Goal: Transaction & Acquisition: Book appointment/travel/reservation

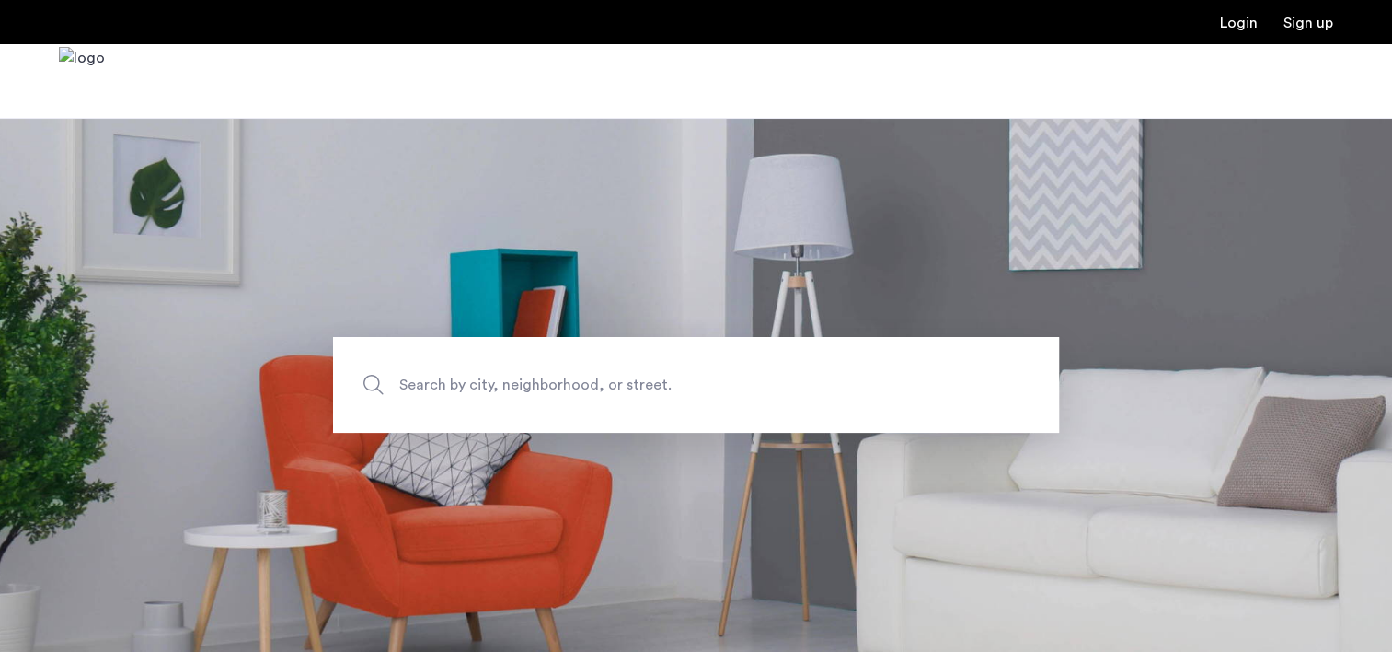
click at [527, 386] on span "Search by city, neighborhood, or street." at bounding box center [653, 385] width 508 height 25
click at [527, 386] on input "Search by city, neighborhood, or street." at bounding box center [696, 385] width 726 height 96
click at [534, 374] on span "Search by city, neighborhood, or street." at bounding box center [653, 385] width 508 height 25
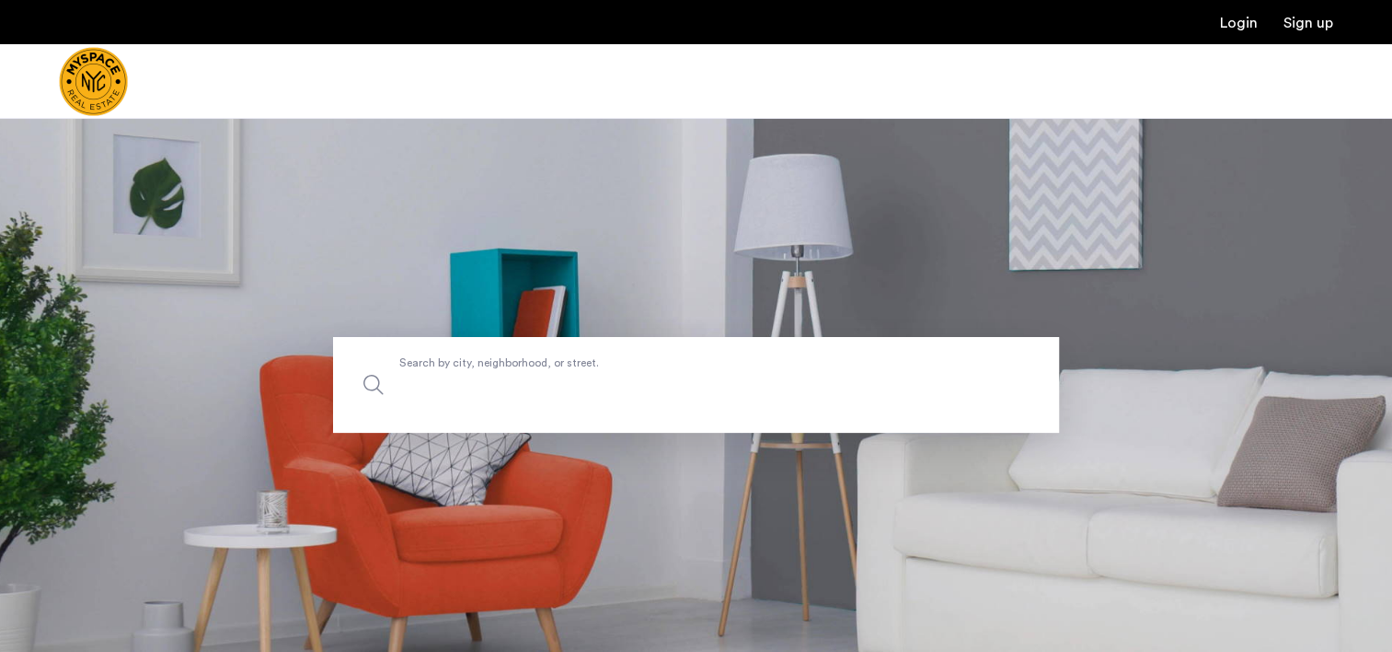
click at [534, 374] on input "Search by city, neighborhood, or street." at bounding box center [696, 385] width 726 height 96
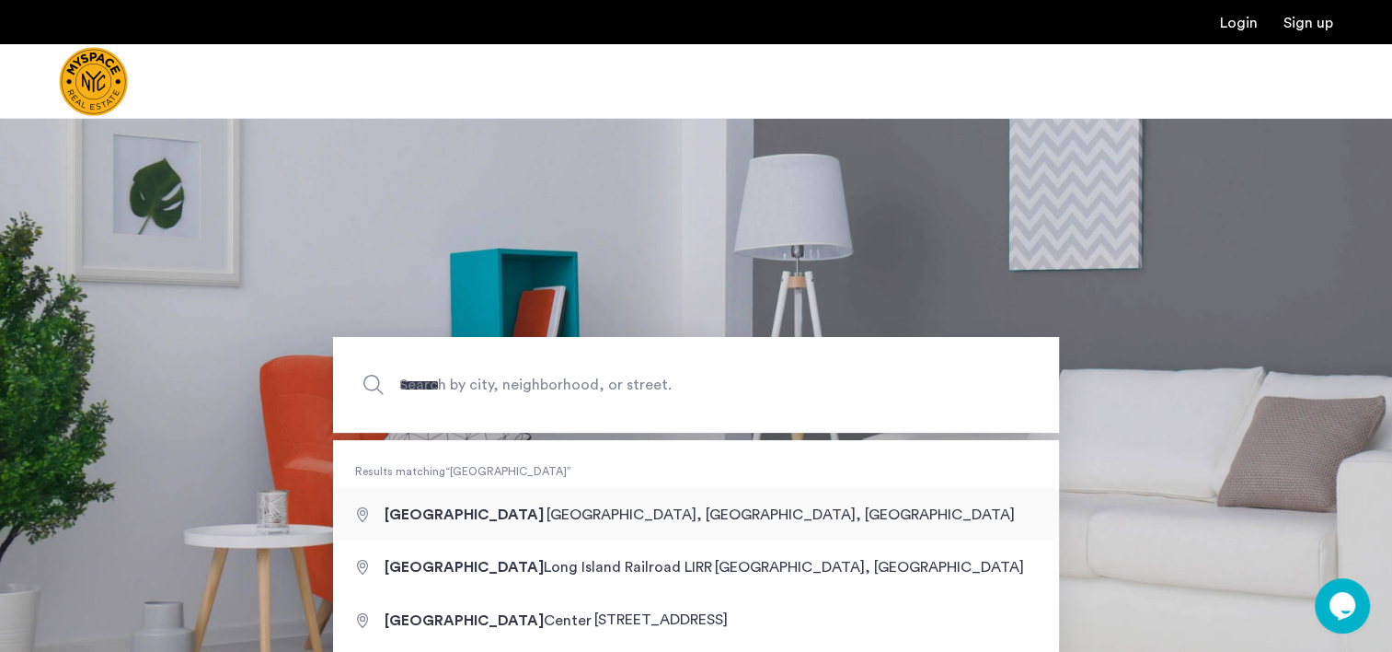
type input "**********"
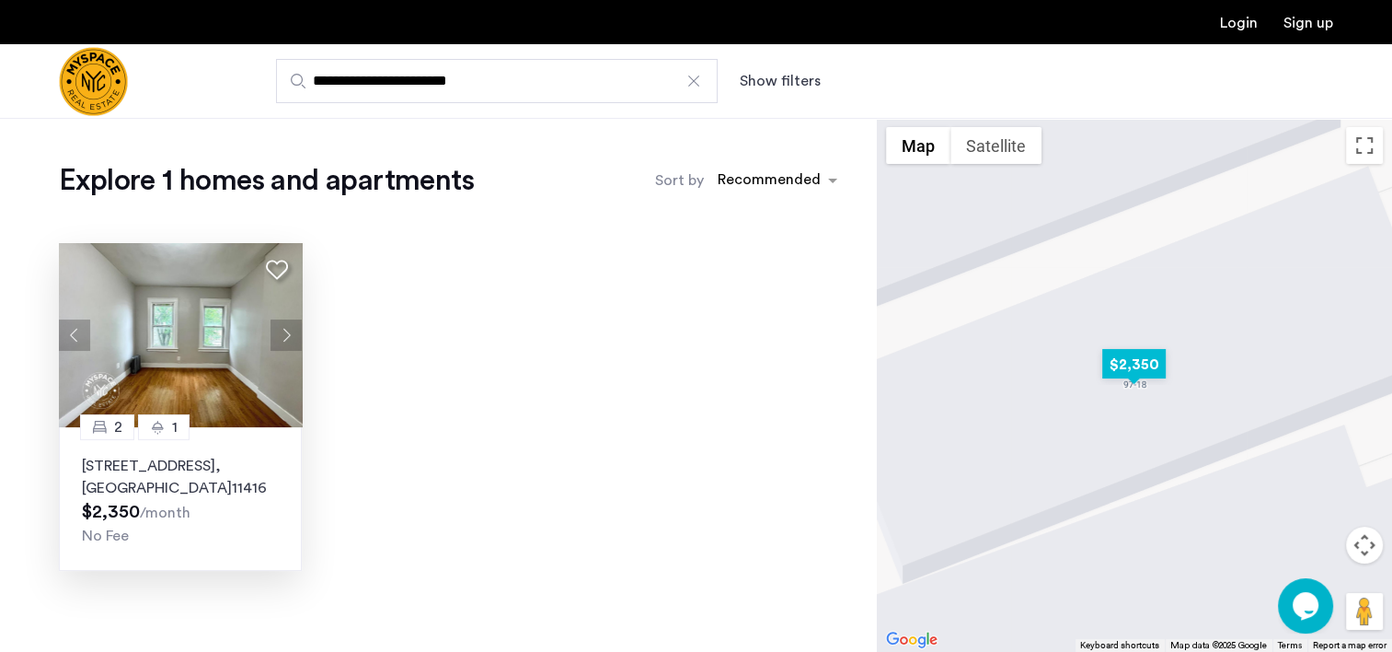
click at [278, 336] on button "Next apartment" at bounding box center [286, 334] width 31 height 31
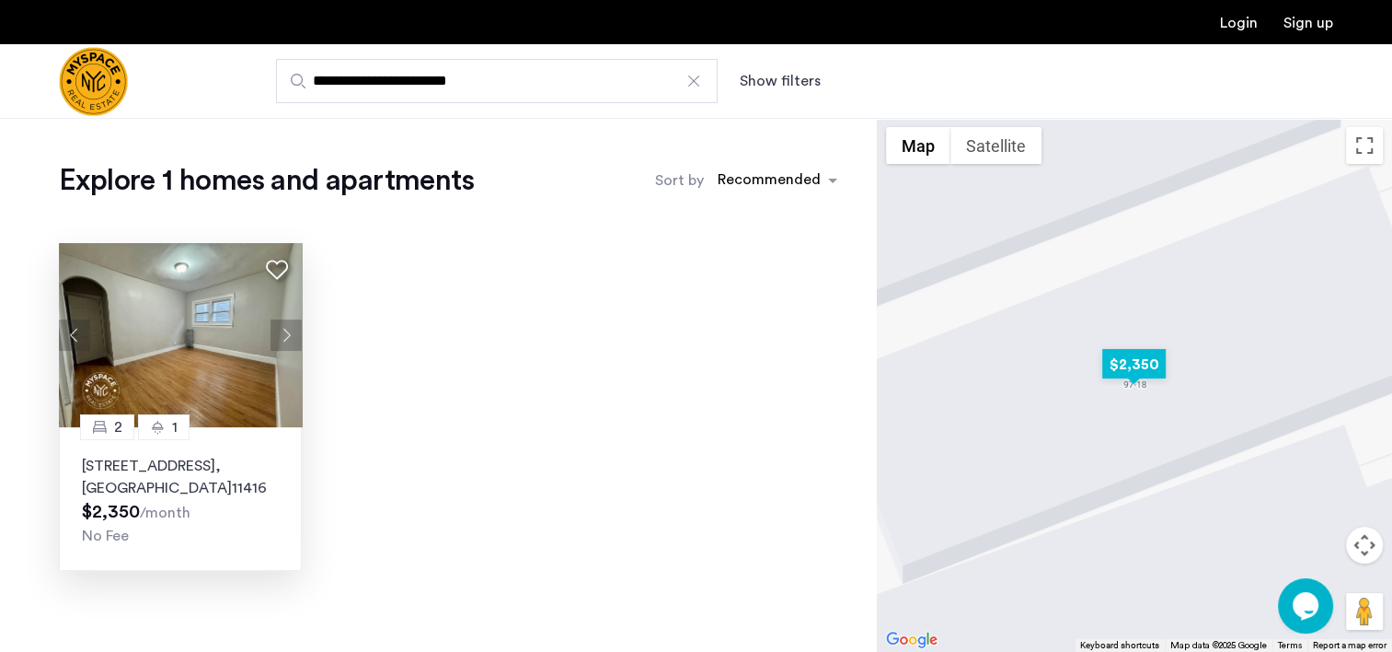
click at [278, 336] on button "Next apartment" at bounding box center [286, 334] width 31 height 31
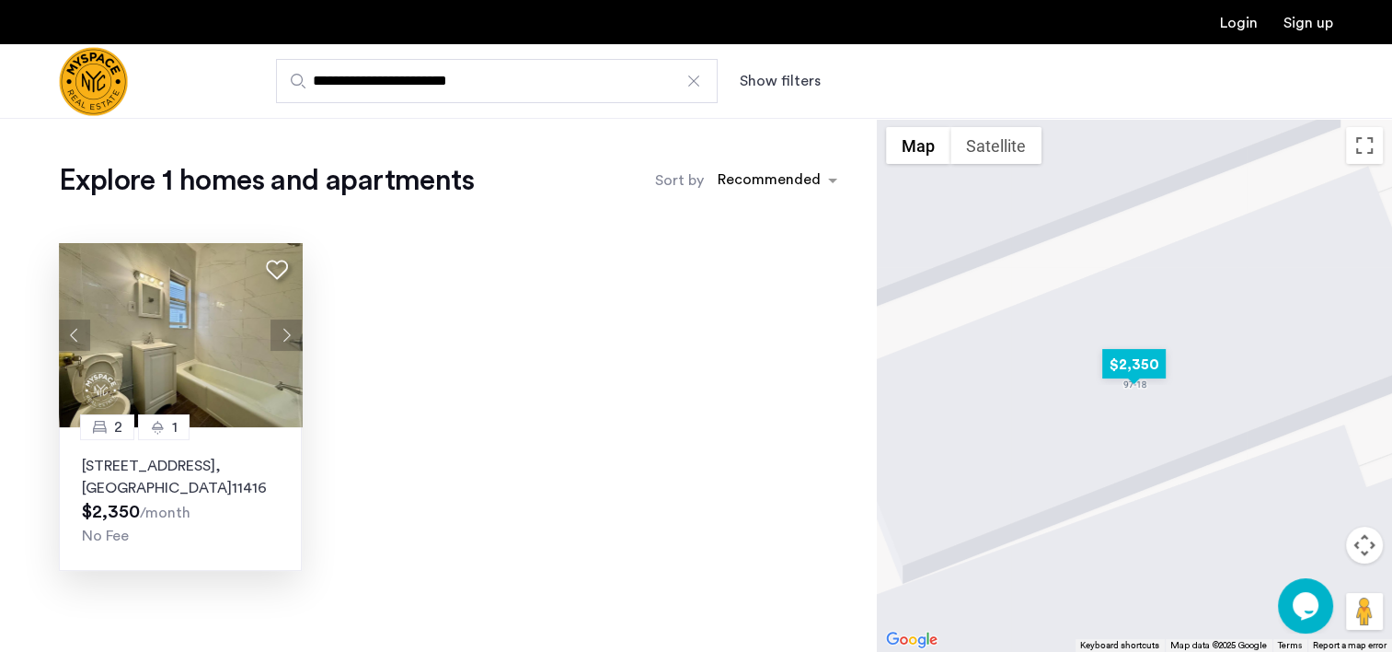
click at [156, 368] on img at bounding box center [181, 335] width 244 height 184
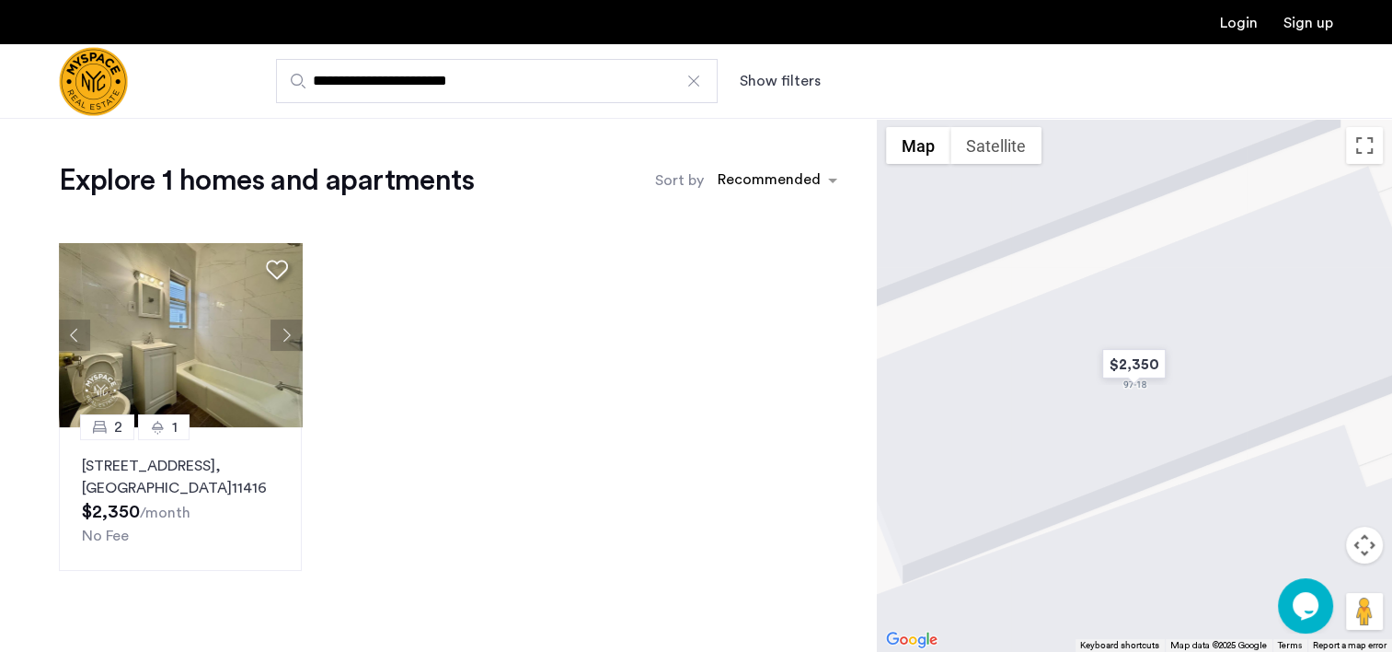
click at [505, 88] on input "**********" at bounding box center [497, 81] width 442 height 44
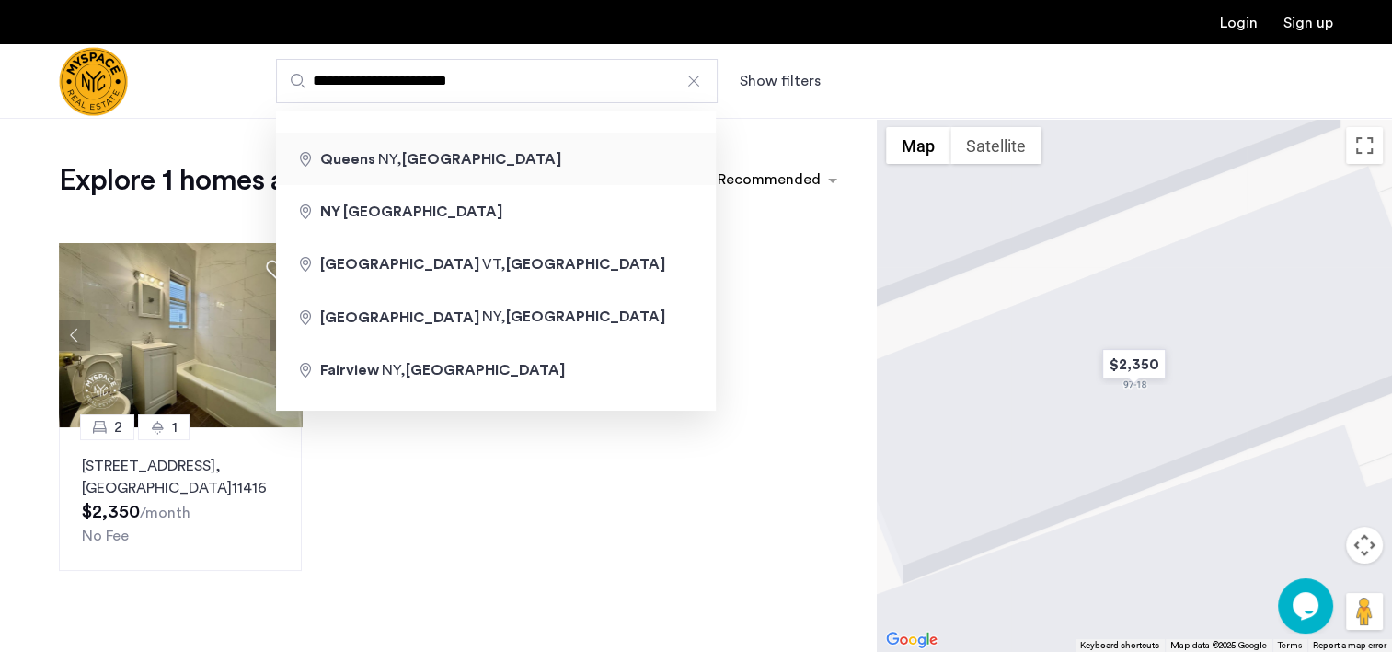
type input "**********"
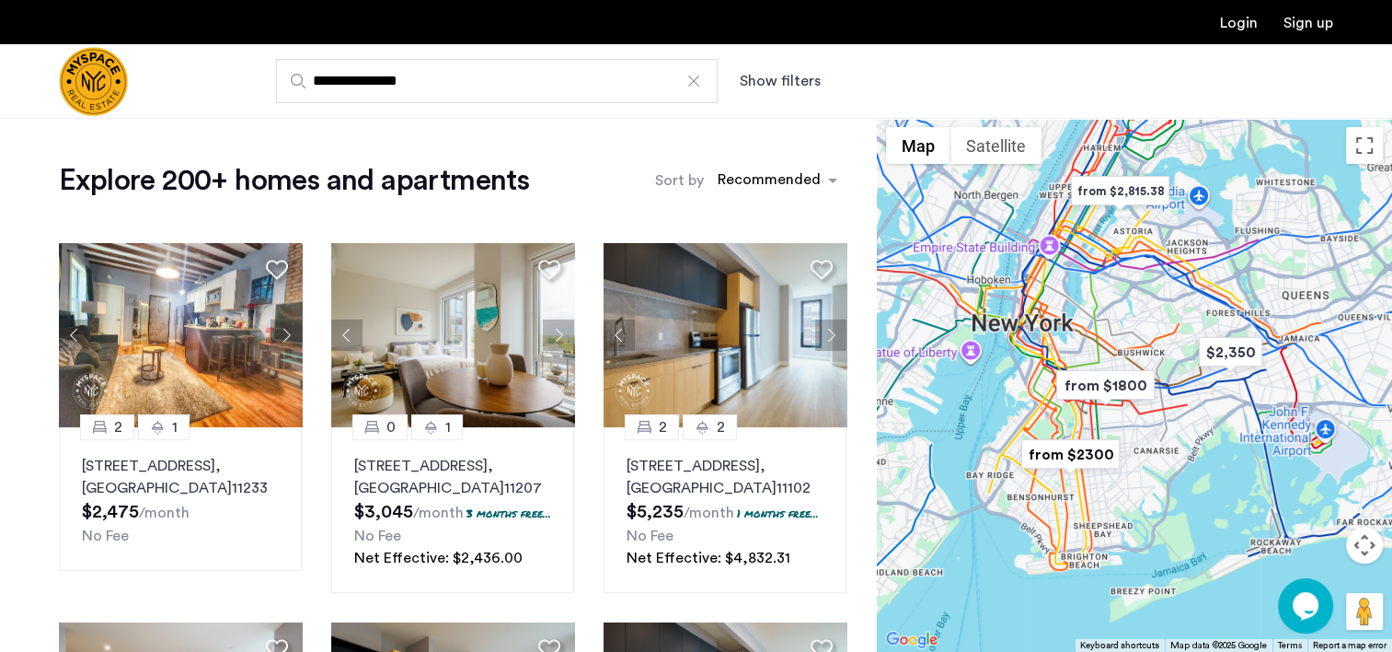
click at [788, 88] on button "Show filters" at bounding box center [780, 81] width 81 height 22
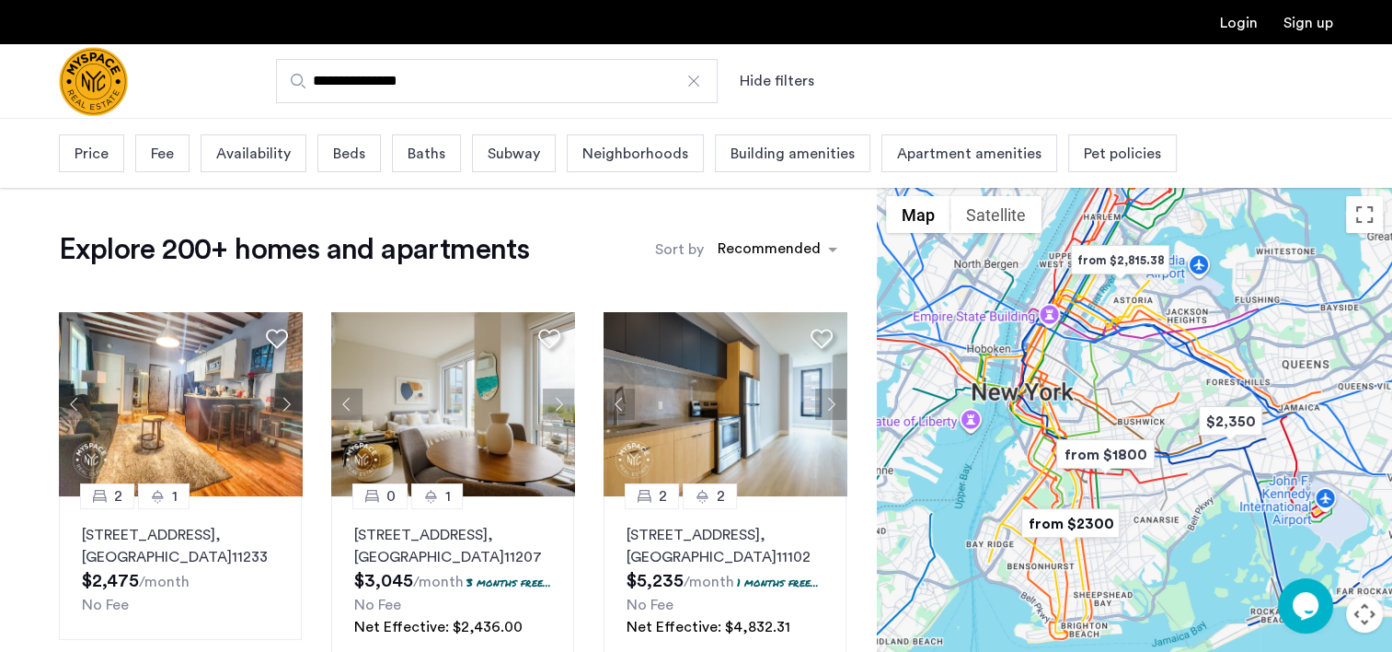
click at [91, 157] on span "Price" at bounding box center [92, 154] width 34 height 22
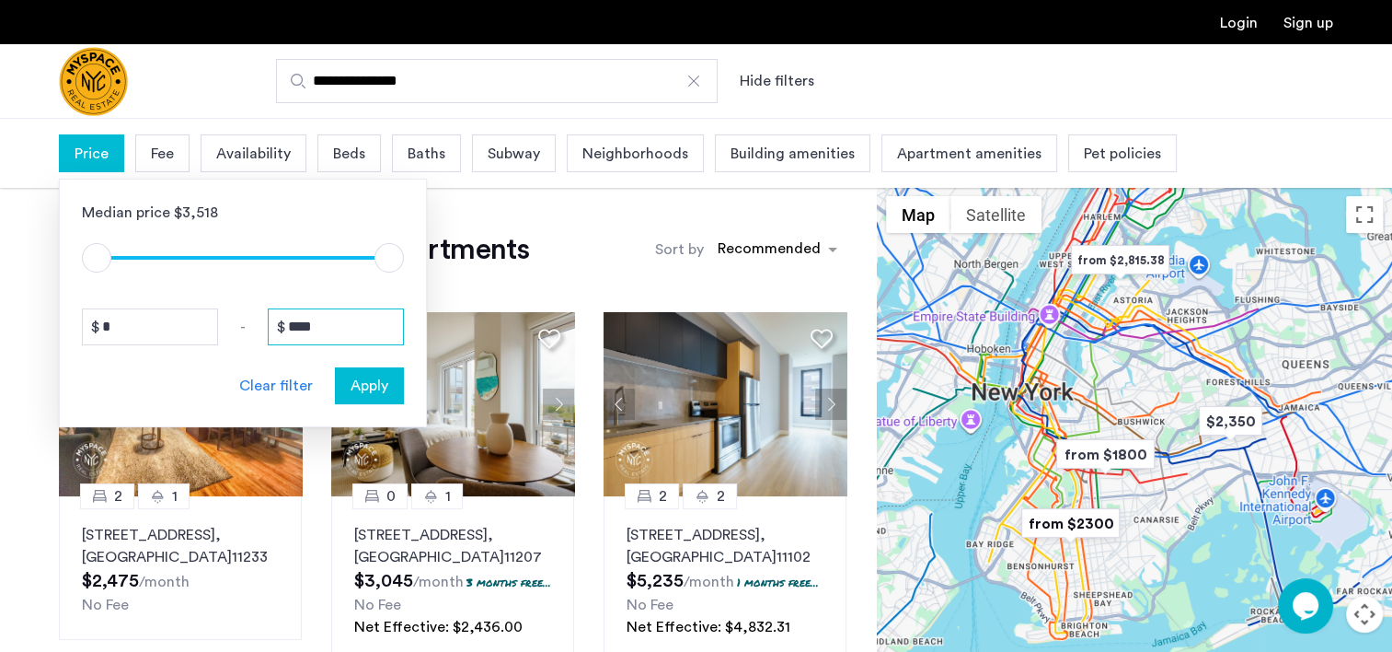
click at [346, 320] on input "****" at bounding box center [336, 326] width 136 height 37
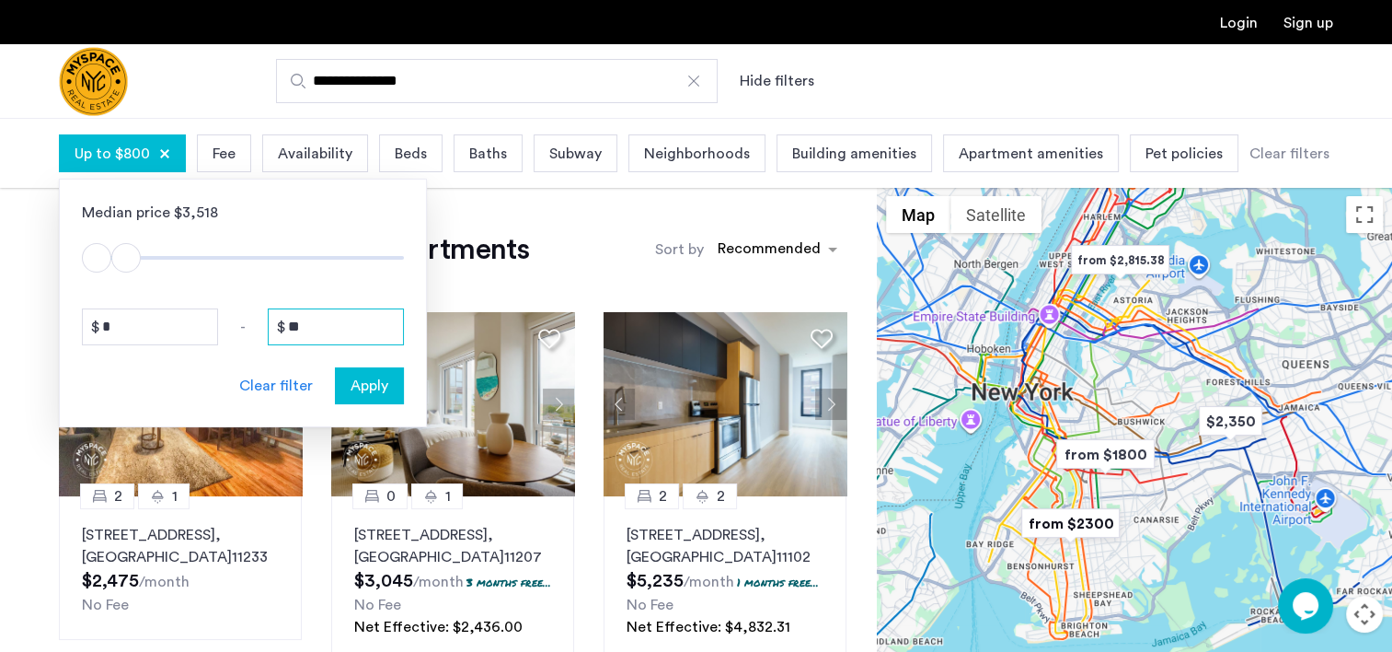
type input "*"
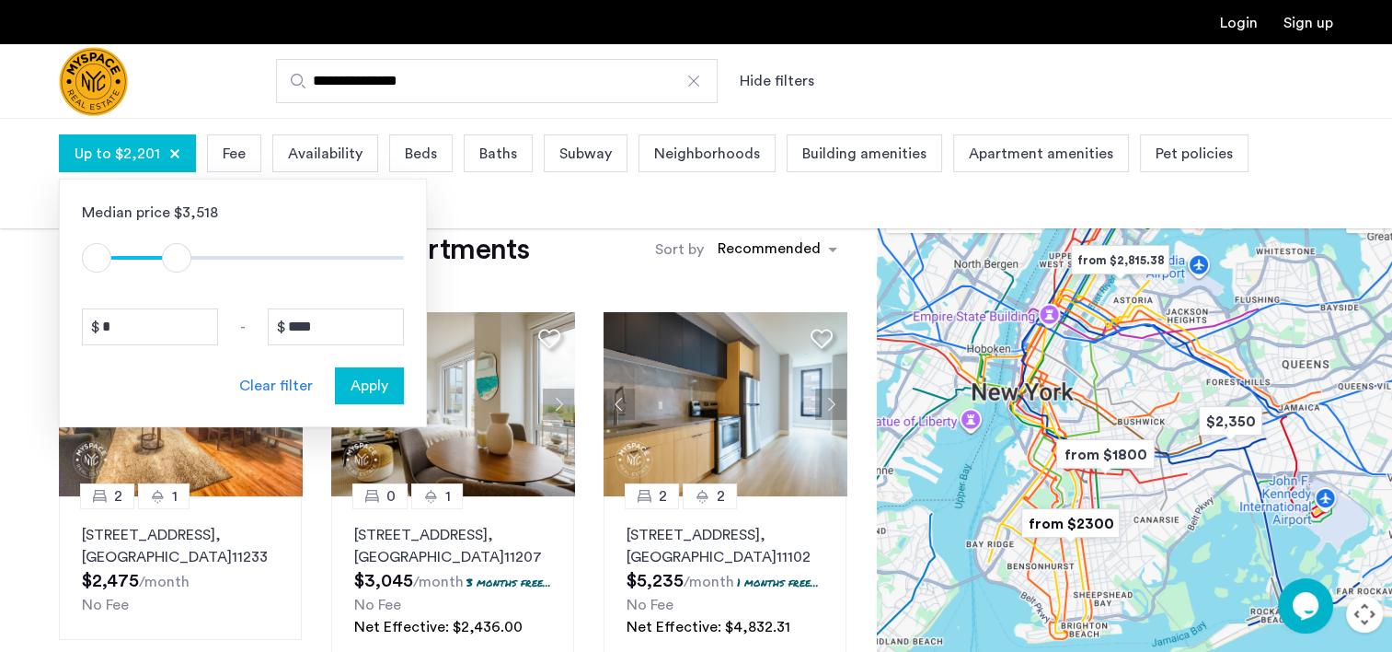
drag, startPoint x: 188, startPoint y: 258, endPoint x: 169, endPoint y: 257, distance: 18.4
click at [173, 258] on span "ngx-slider-max" at bounding box center [176, 257] width 29 height 29
click at [166, 256] on span "ngx-slider-max" at bounding box center [170, 257] width 29 height 29
drag, startPoint x: 164, startPoint y: 255, endPoint x: 324, endPoint y: 324, distance: 174.4
click at [324, 324] on div "Median price $3,518 $1 $8000 $1 $6201 $1 - $201 * - **** Clear filter Apply" at bounding box center [243, 303] width 368 height 248
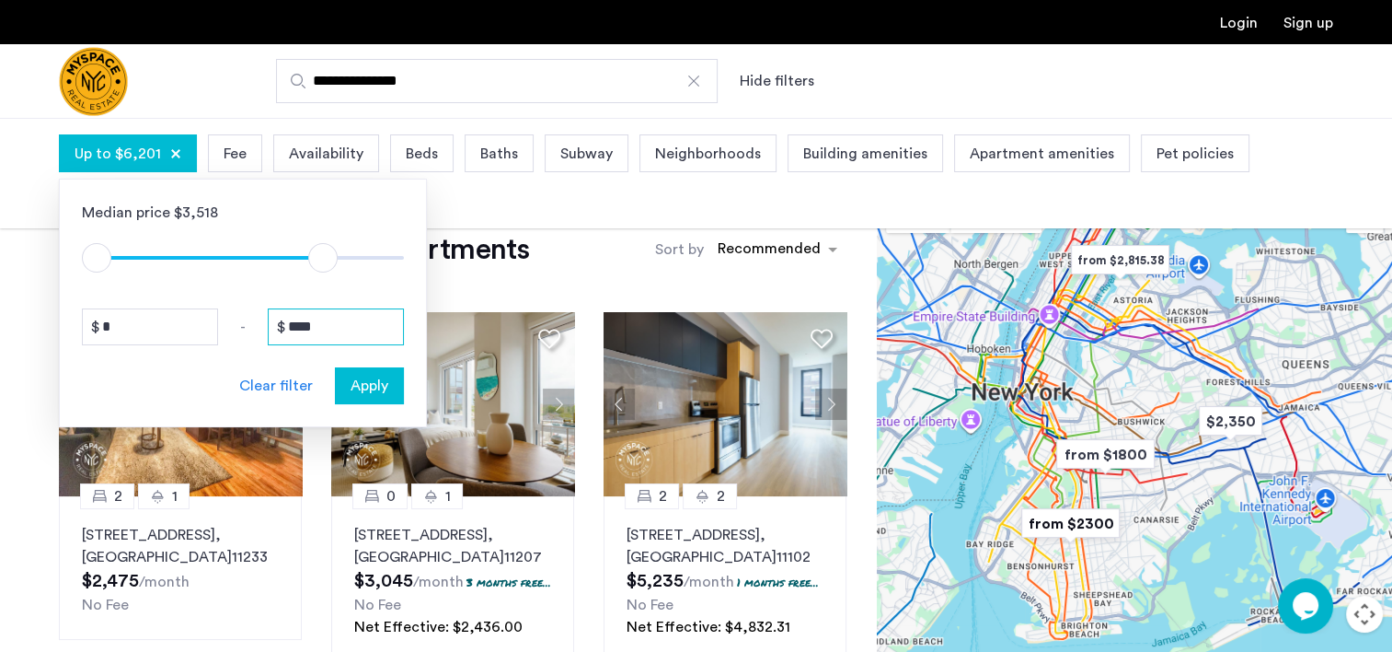
drag, startPoint x: 316, startPoint y: 325, endPoint x: 269, endPoint y: 326, distance: 46.9
click at [269, 326] on input "****" at bounding box center [336, 326] width 136 height 37
type input "****"
click at [364, 382] on span "Apply" at bounding box center [370, 386] width 38 height 22
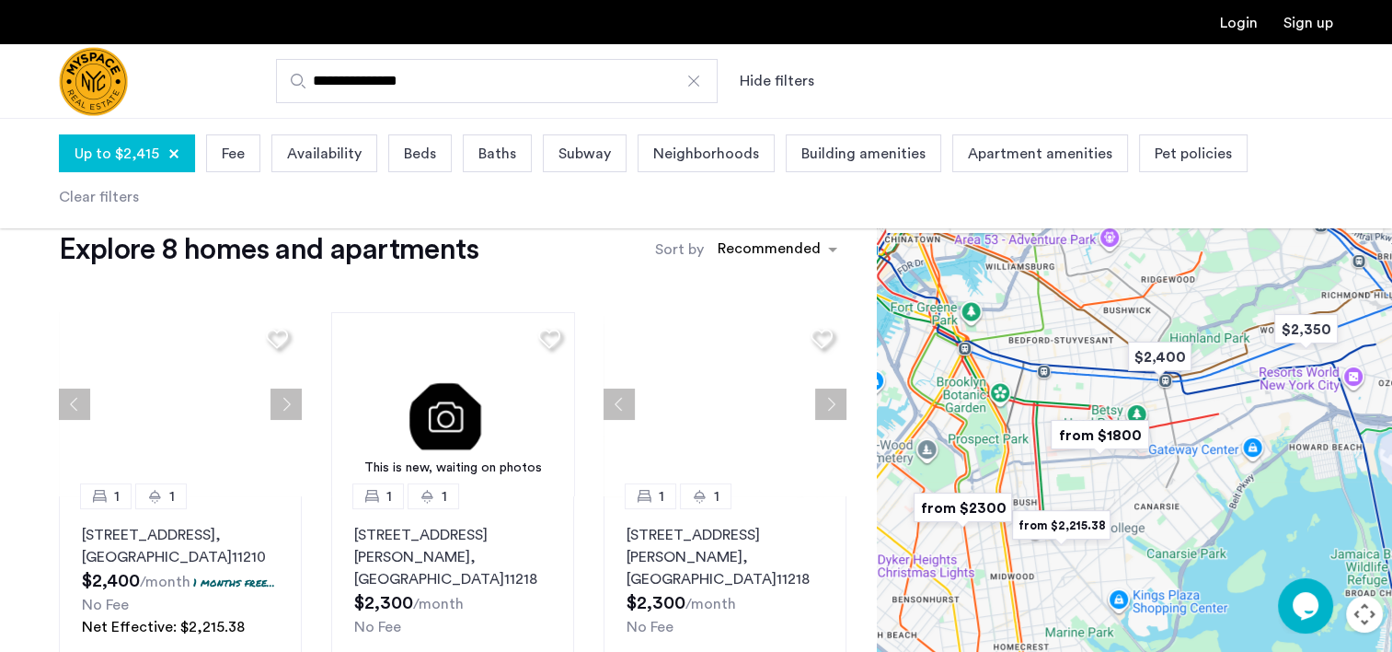
click at [404, 162] on span "Beds" at bounding box center [420, 154] width 32 height 22
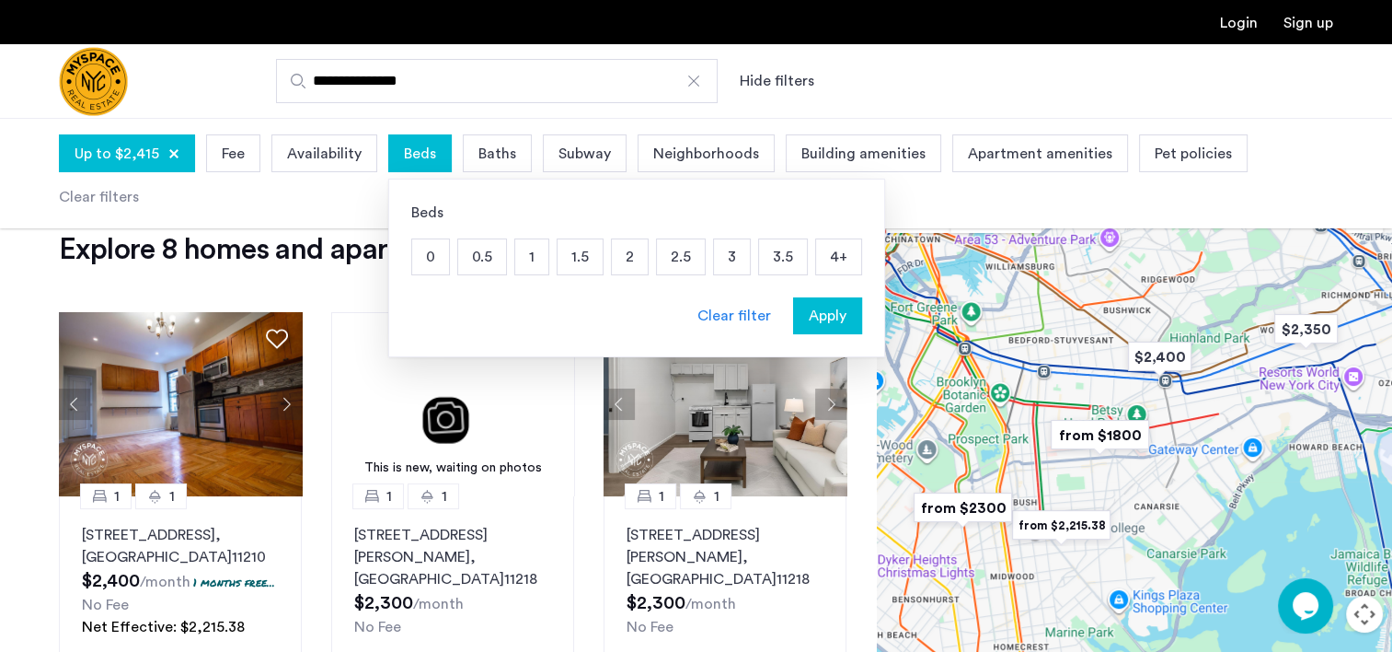
click at [616, 260] on p "2" at bounding box center [630, 256] width 36 height 35
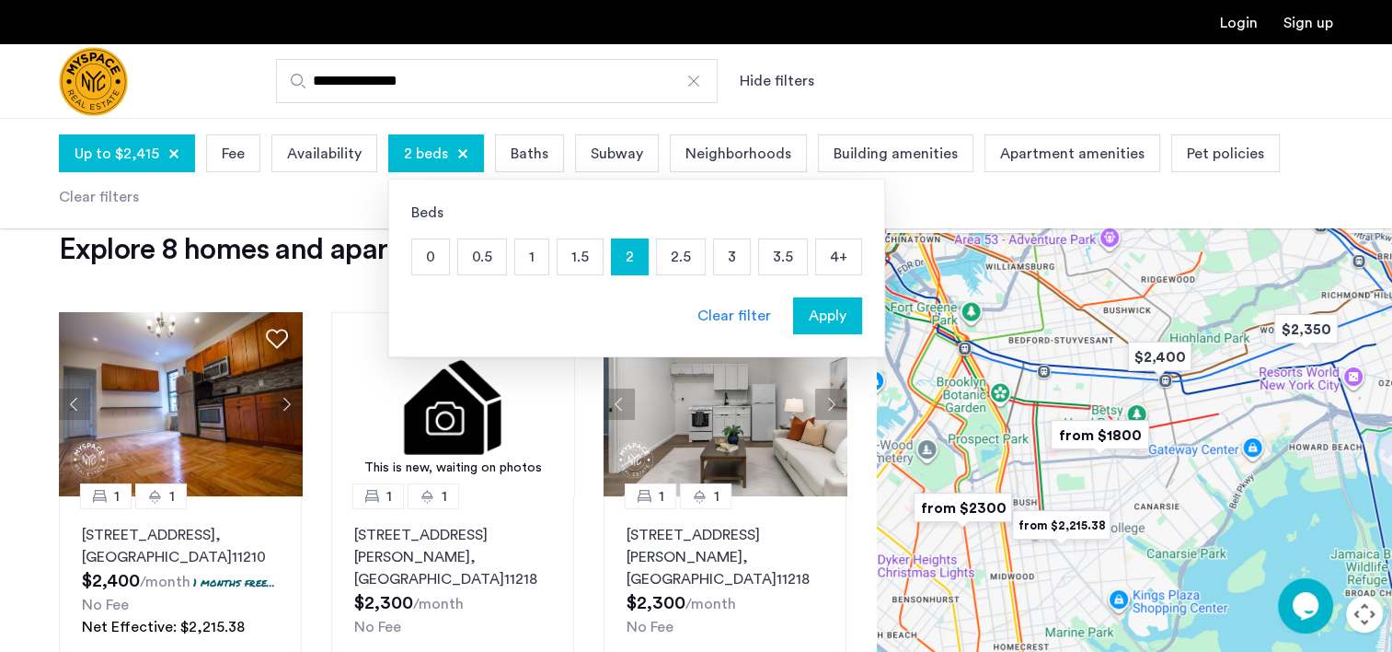
click at [828, 313] on span "Apply" at bounding box center [828, 316] width 38 height 22
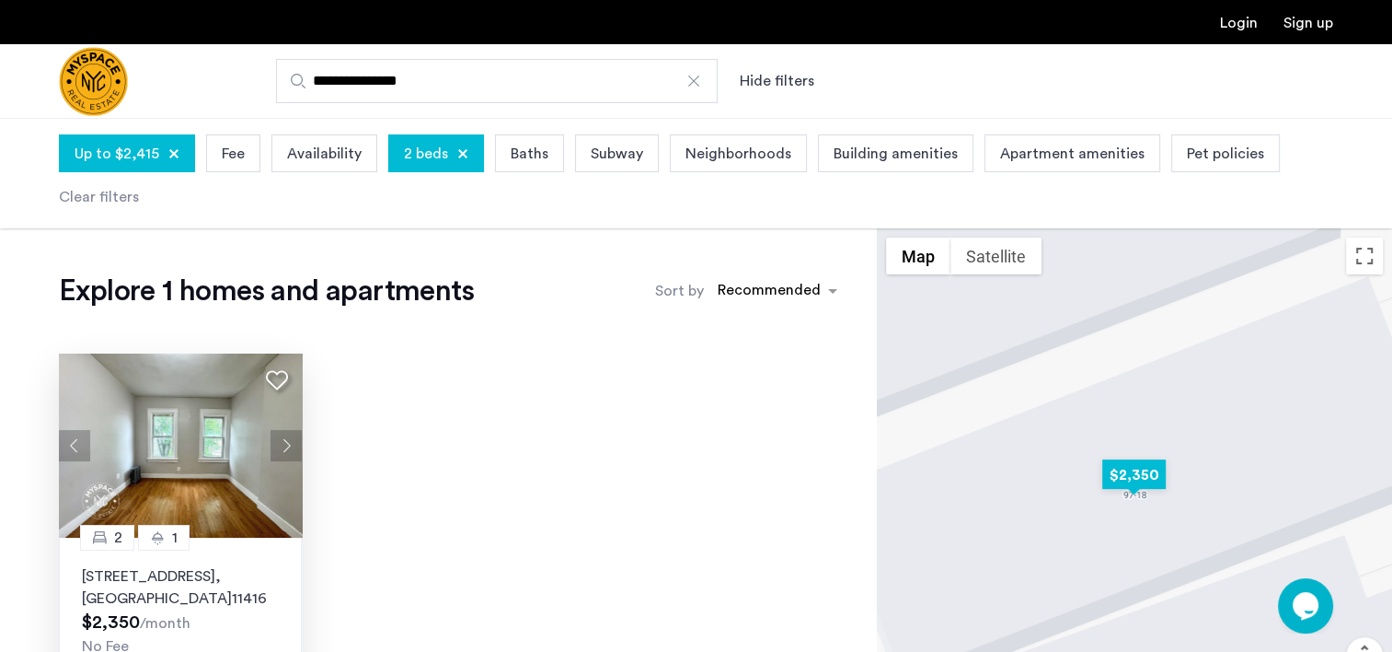
click at [283, 447] on button "Next apartment" at bounding box center [286, 445] width 31 height 31
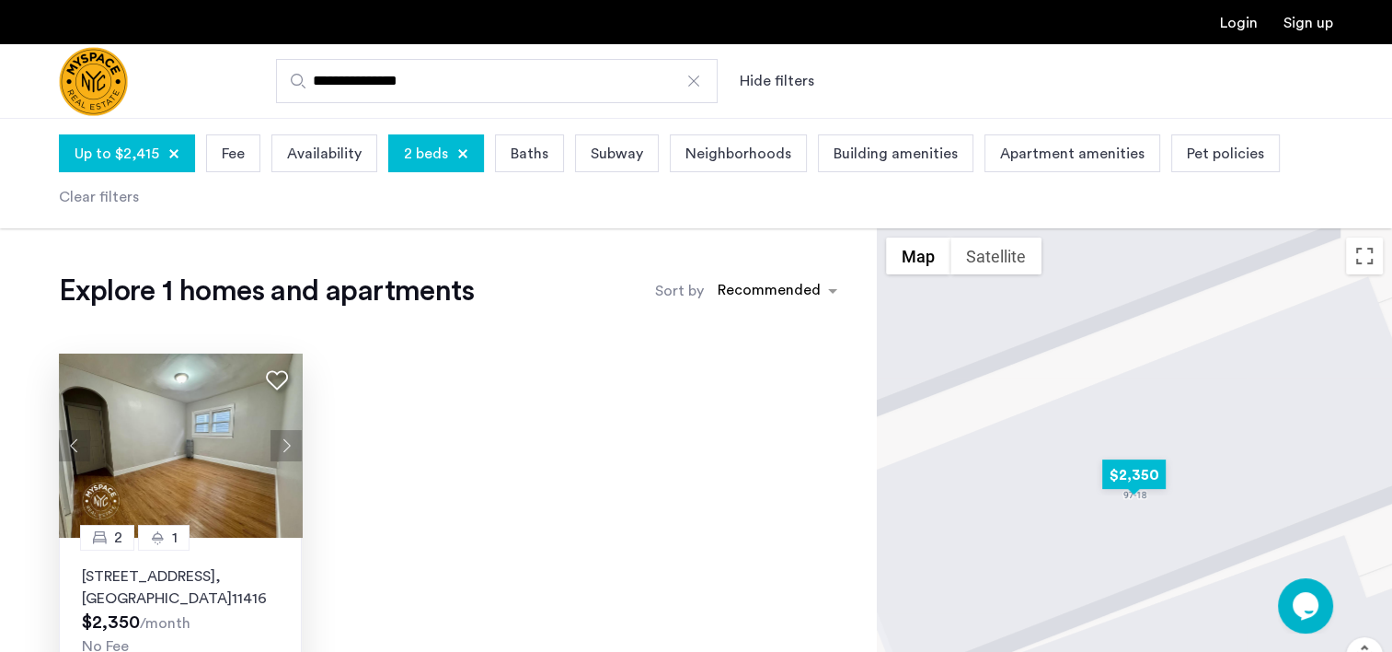
click at [215, 457] on img at bounding box center [181, 445] width 244 height 184
click at [172, 152] on div at bounding box center [173, 153] width 11 height 11
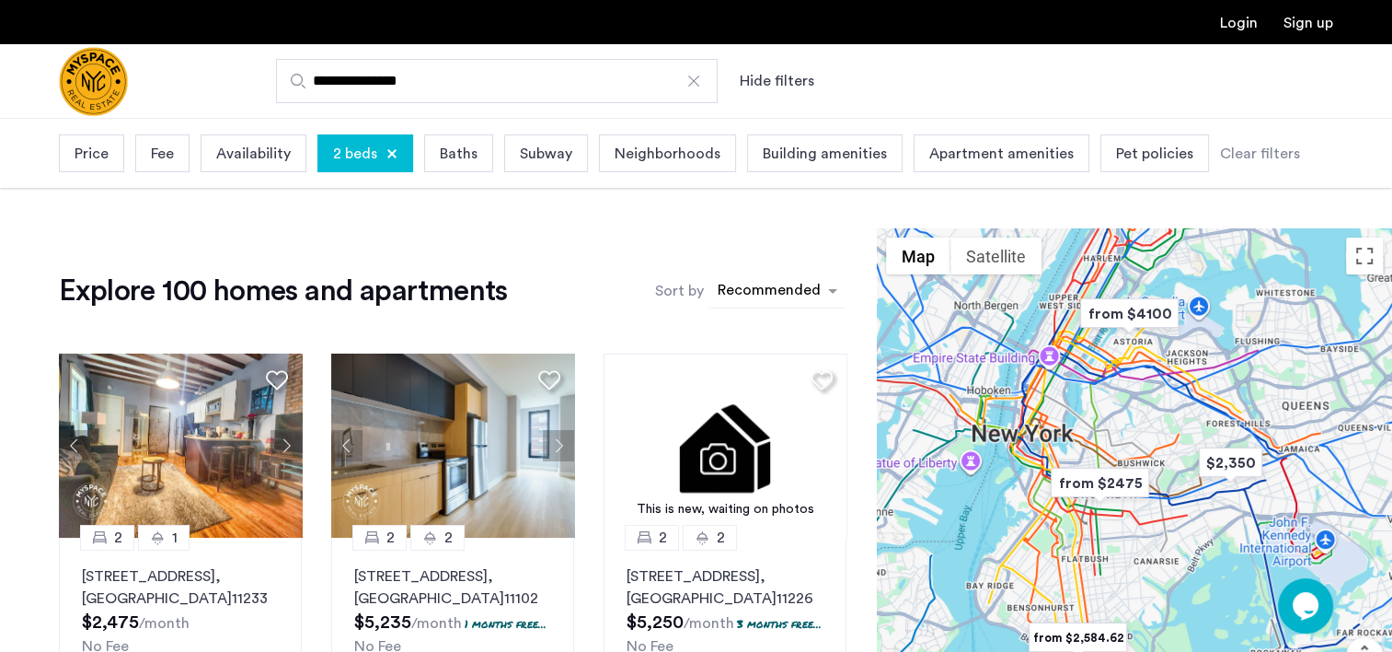
click at [766, 287] on div "sort-apartment" at bounding box center [769, 293] width 109 height 25
click at [755, 383] on label "Price Low to High" at bounding box center [749, 386] width 128 height 22
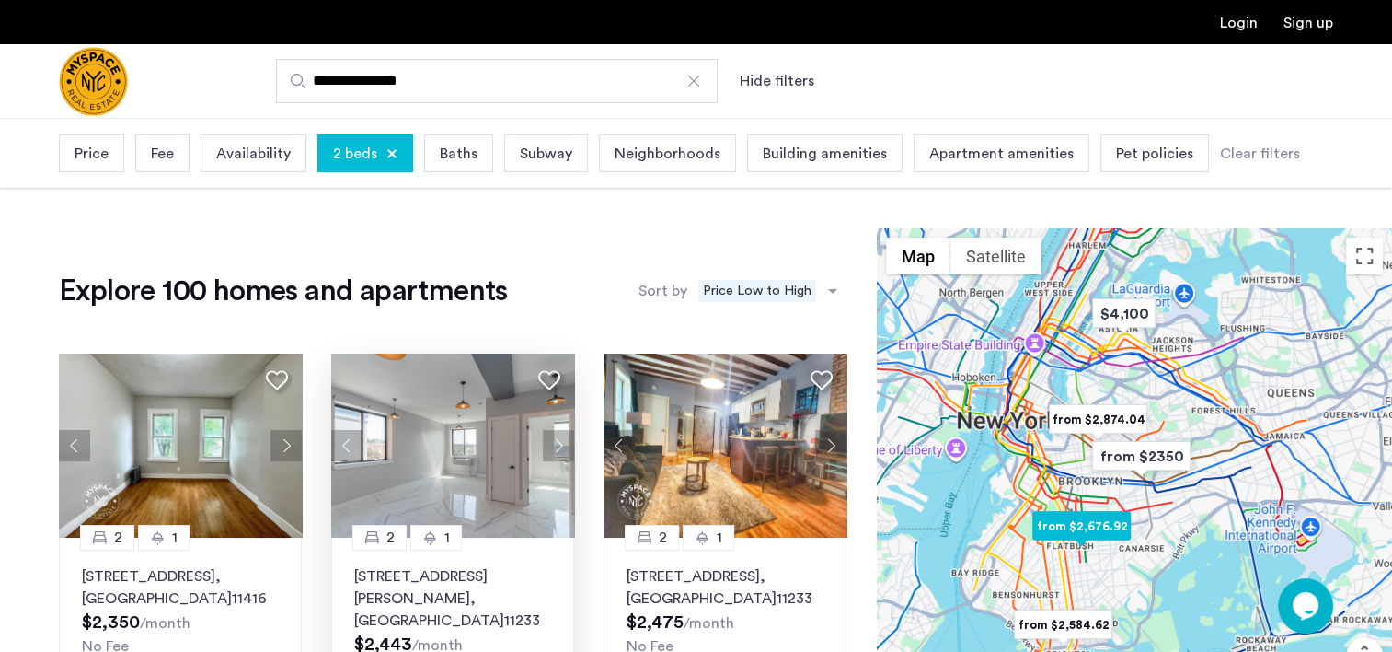
scroll to position [859, 0]
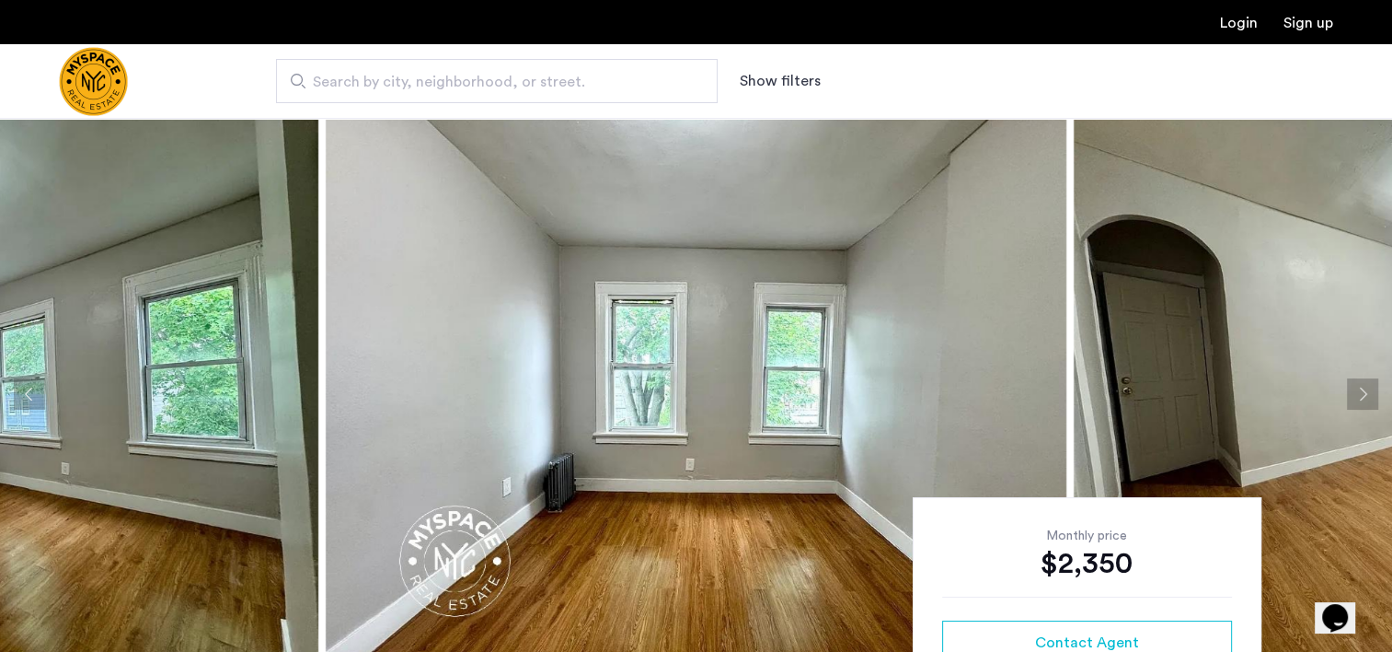
click at [1360, 390] on button "Next apartment" at bounding box center [1362, 393] width 31 height 31
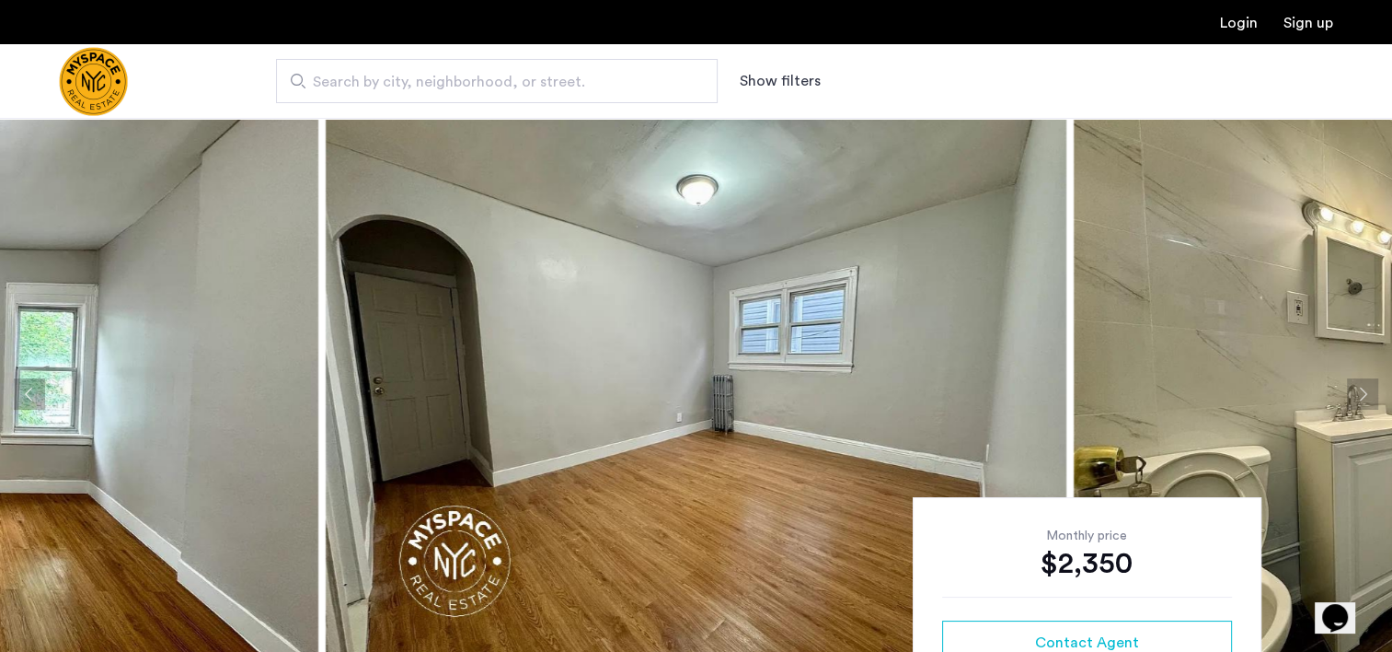
click at [1360, 390] on button "Next apartment" at bounding box center [1362, 393] width 31 height 31
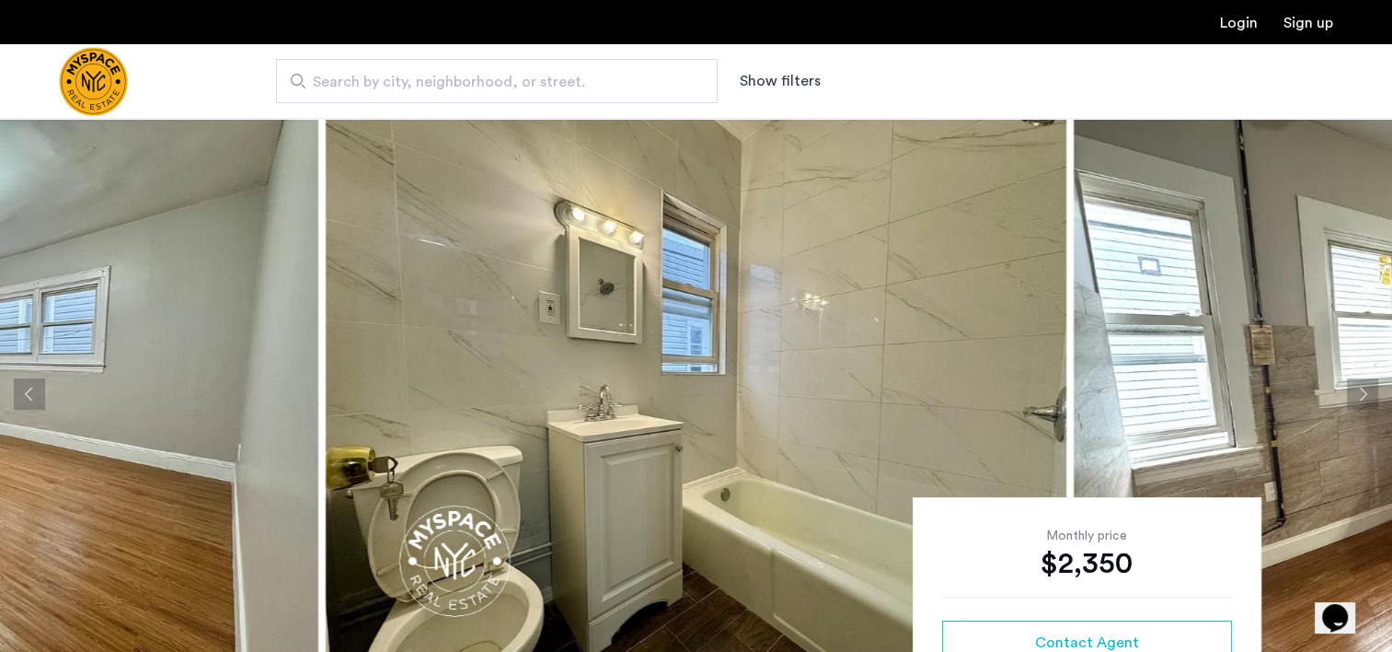
click at [1360, 390] on button "Next apartment" at bounding box center [1362, 393] width 31 height 31
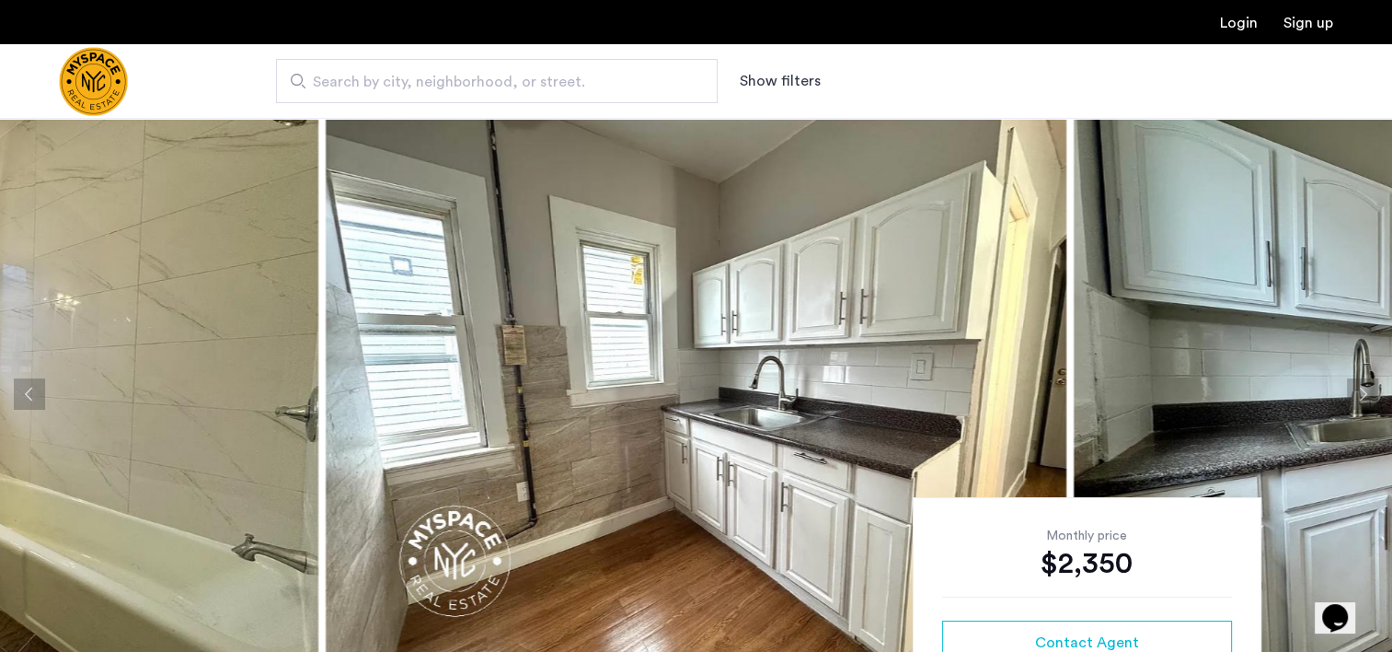
click at [1360, 390] on button "Next apartment" at bounding box center [1362, 393] width 31 height 31
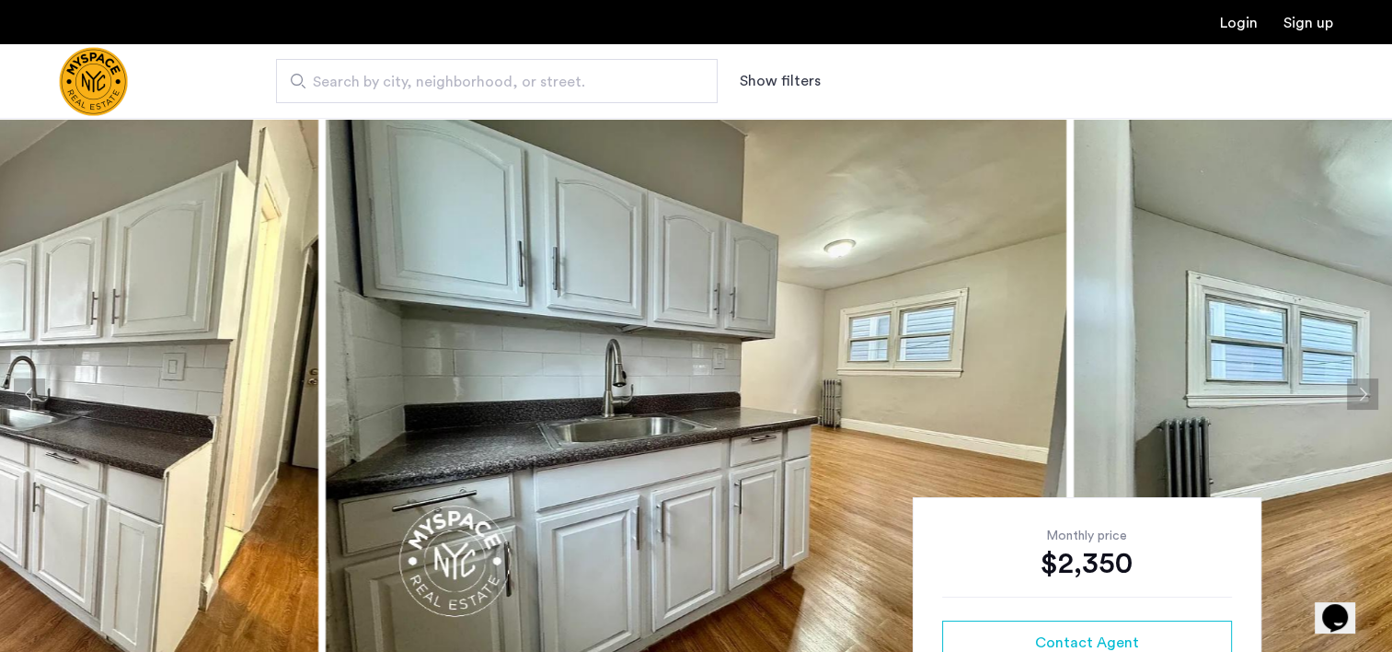
click at [1360, 390] on button "Next apartment" at bounding box center [1362, 393] width 31 height 31
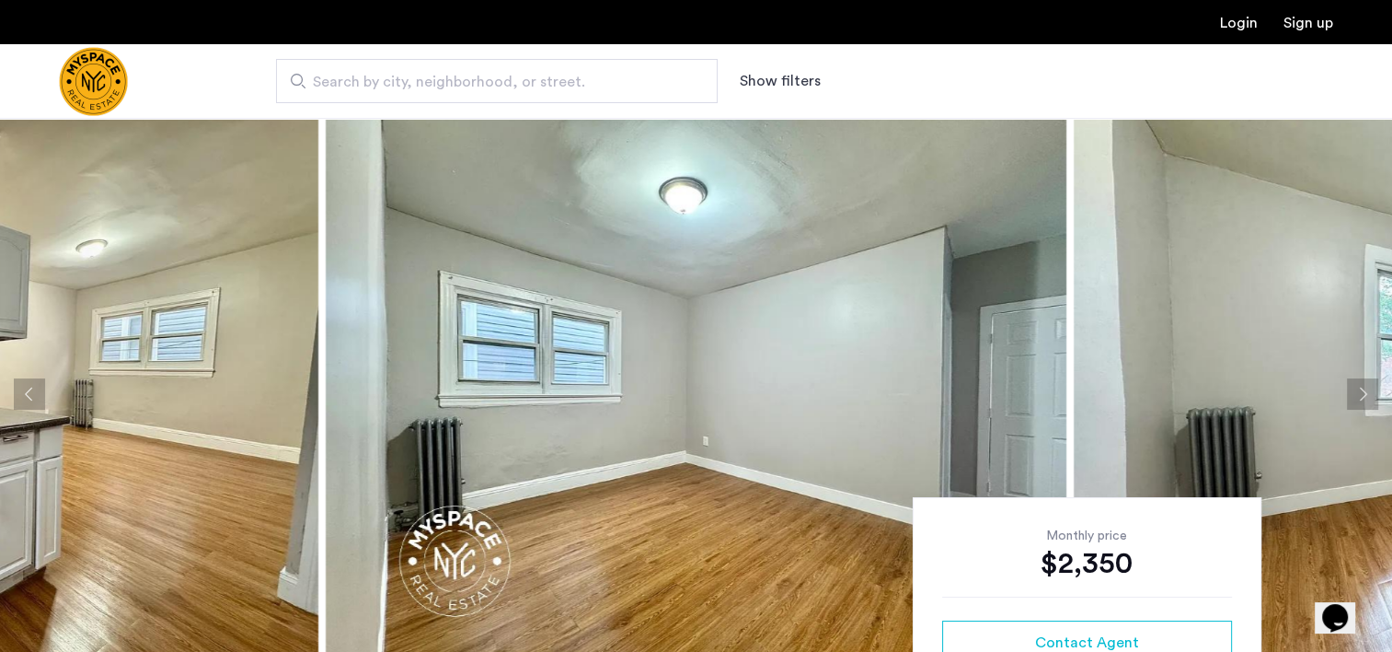
click at [1360, 390] on button "Next apartment" at bounding box center [1362, 393] width 31 height 31
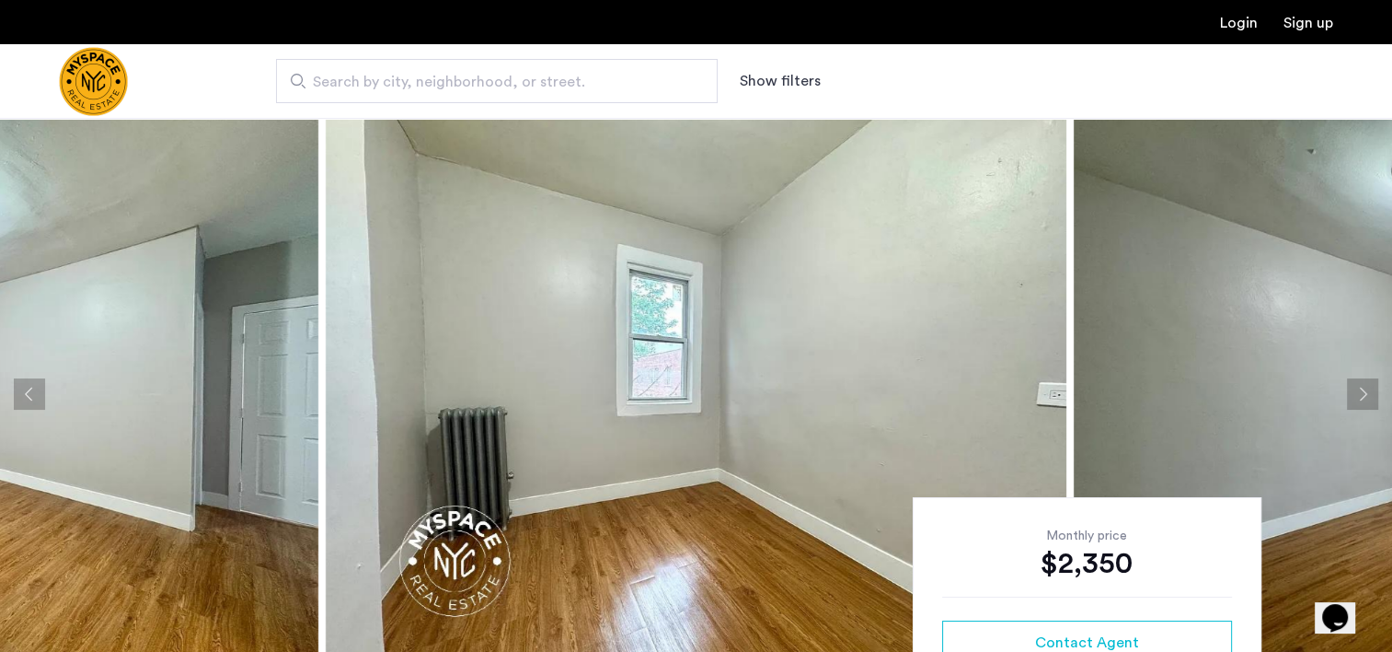
click at [1360, 390] on button "Next apartment" at bounding box center [1362, 393] width 31 height 31
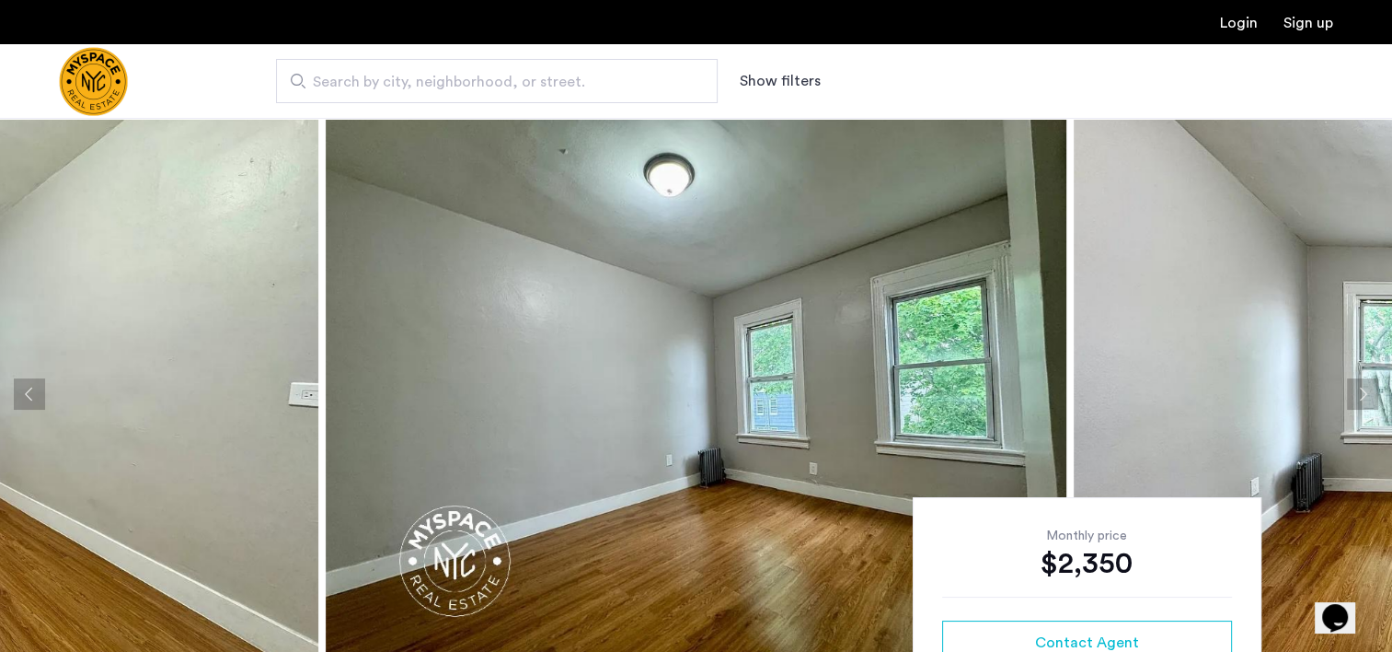
click at [1360, 390] on button "Next apartment" at bounding box center [1362, 393] width 31 height 31
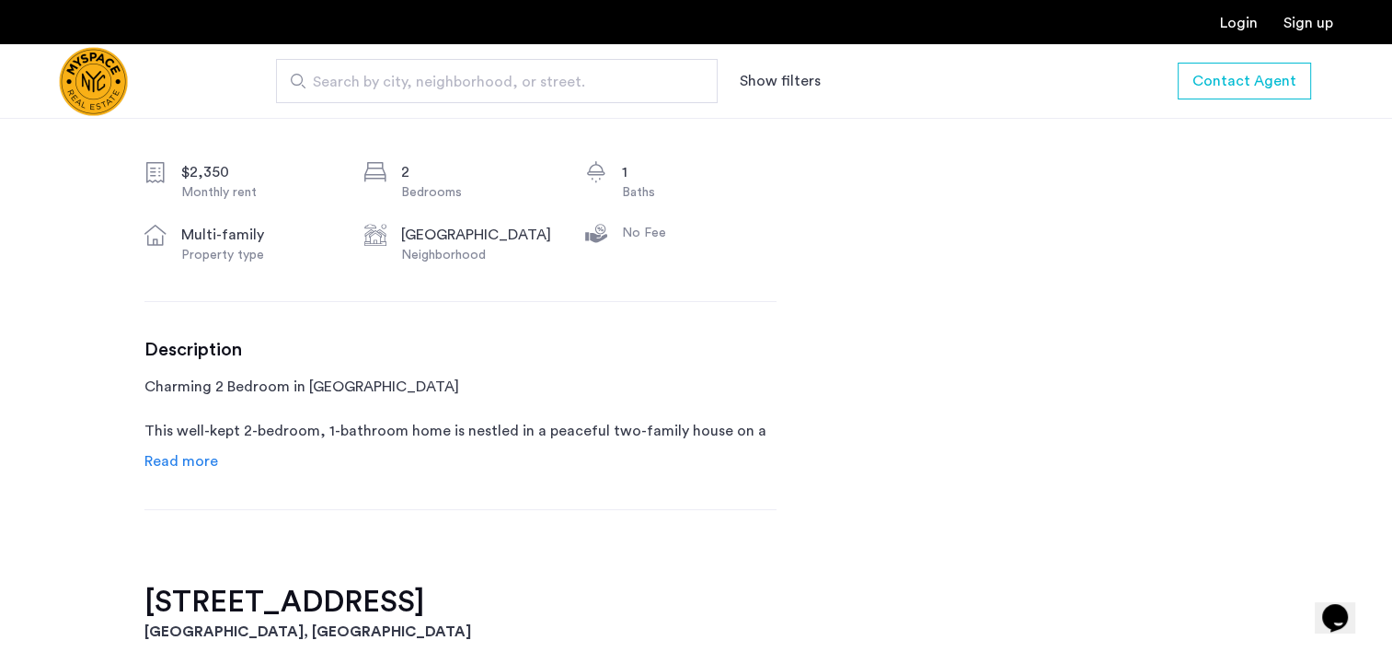
scroll to position [644, 0]
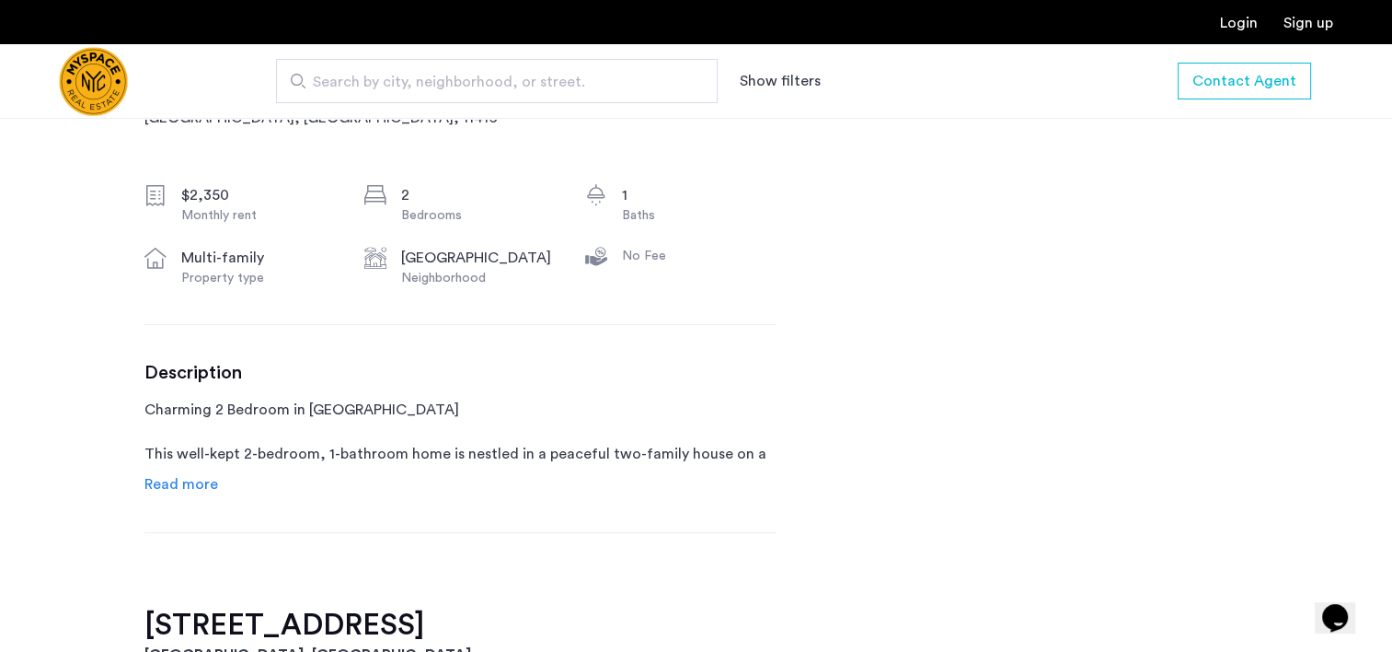
click at [185, 479] on span "Read more" at bounding box center [181, 484] width 74 height 15
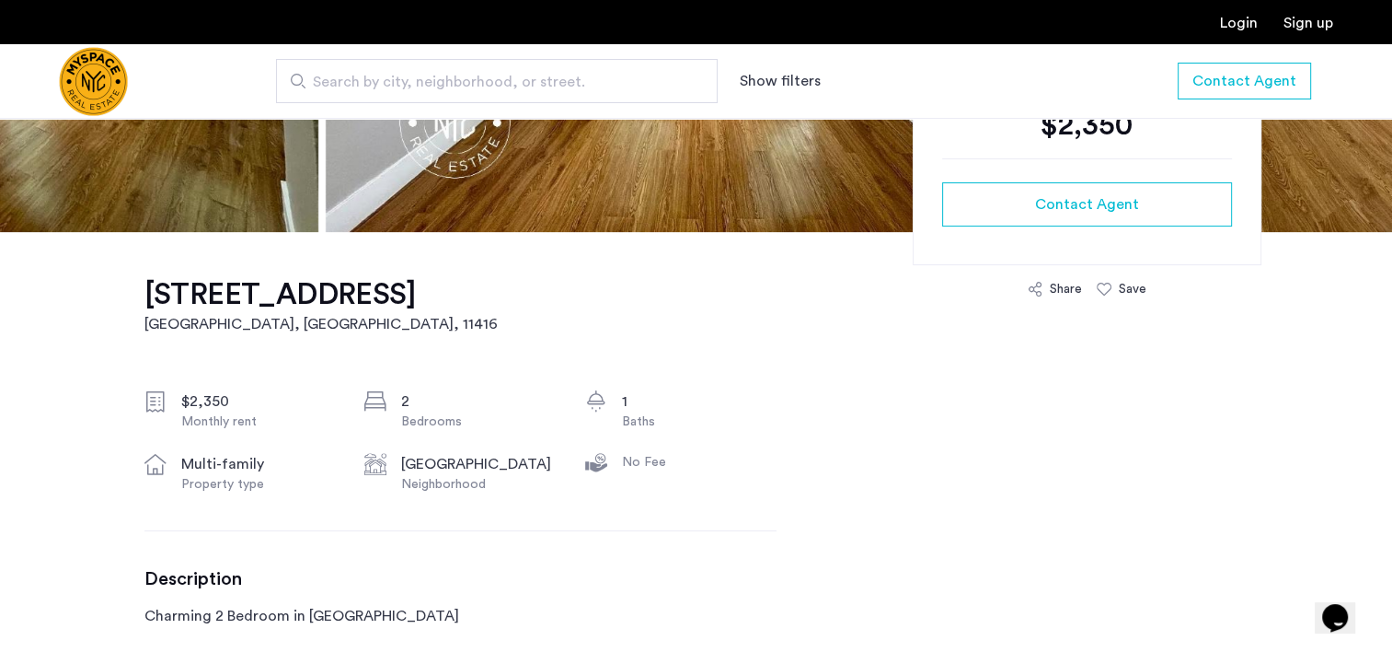
scroll to position [214, 0]
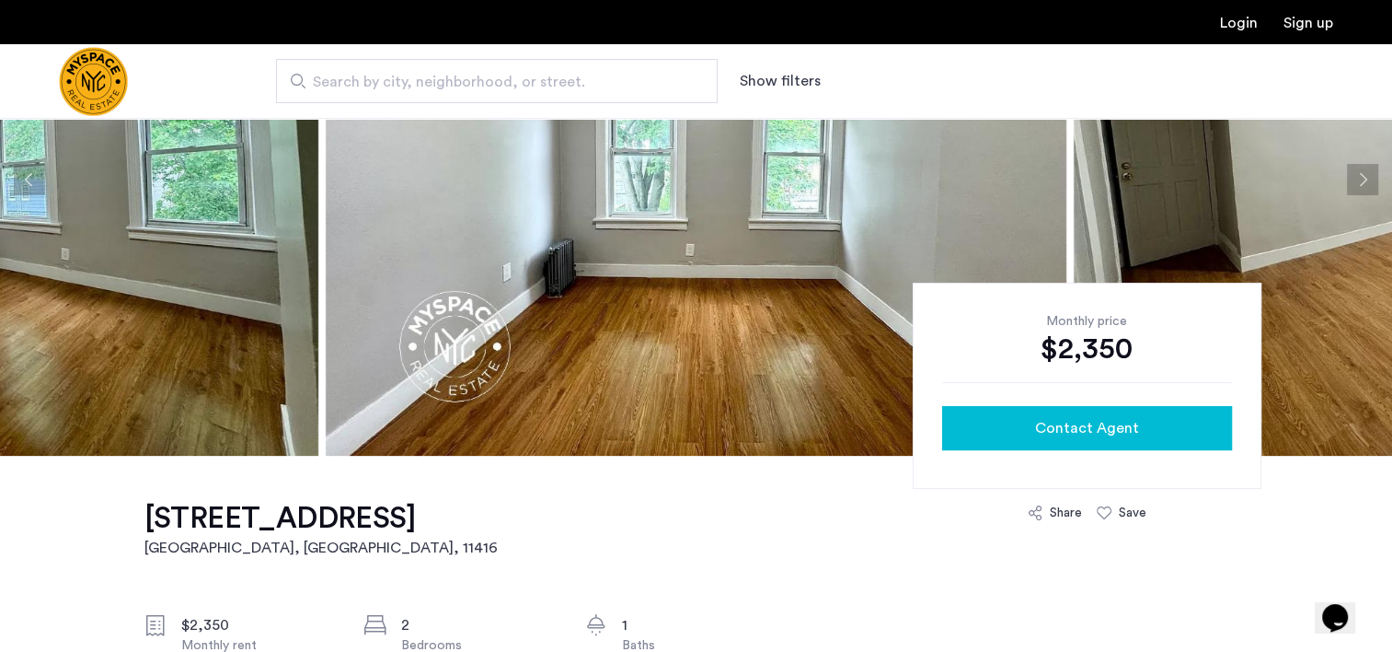
click at [1088, 437] on span "Contact Agent" at bounding box center [1087, 428] width 104 height 22
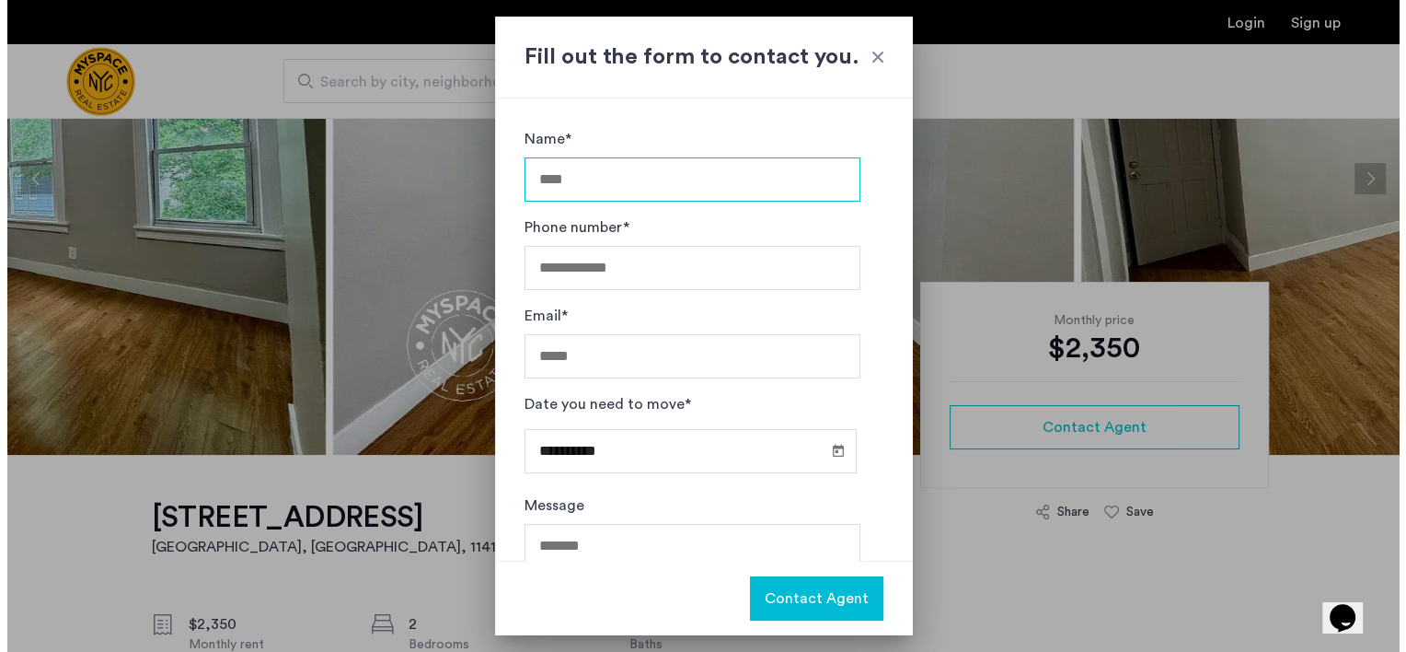
scroll to position [0, 0]
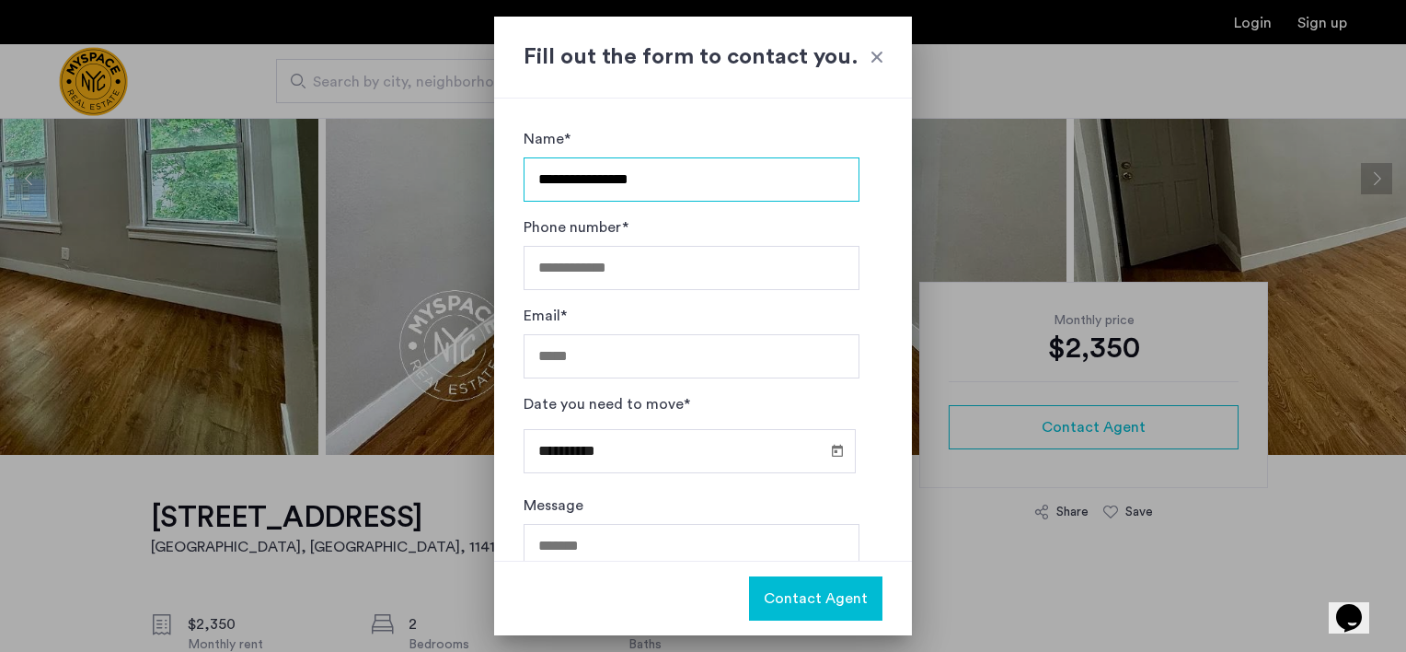
type input "**********"
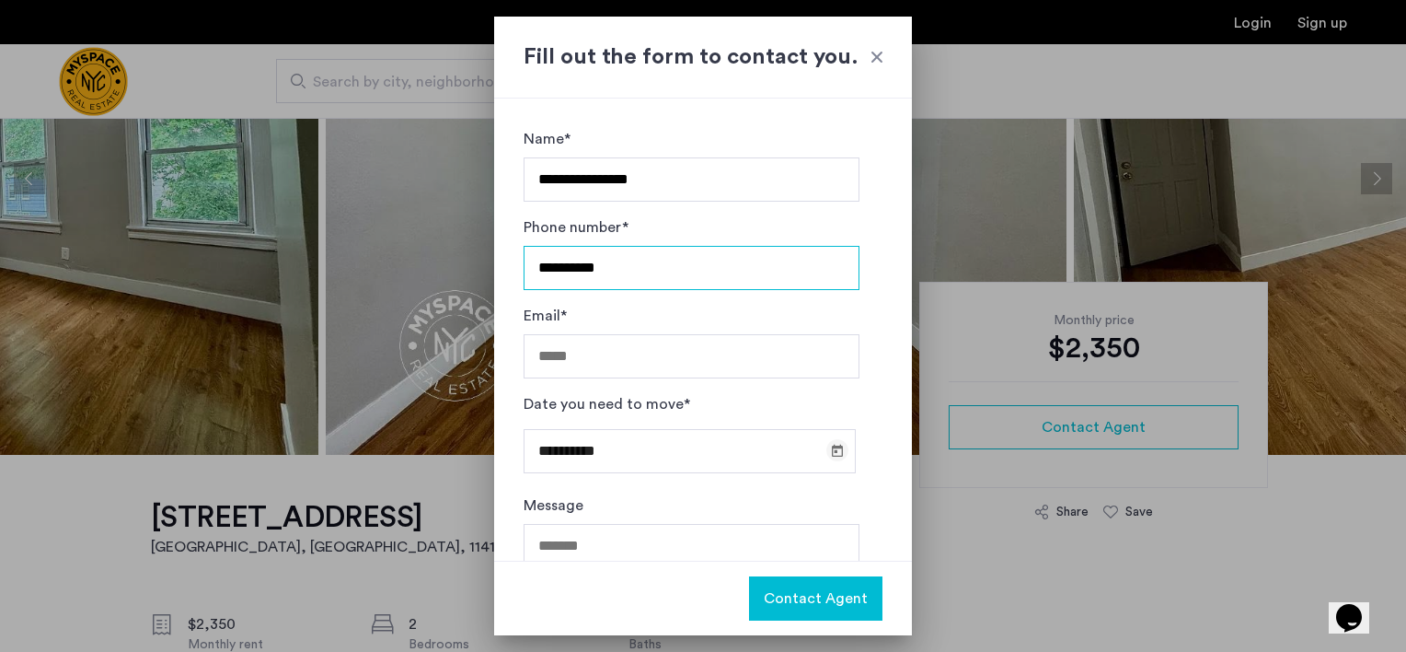
type input "**********"
click at [825, 451] on span "Open calendar" at bounding box center [837, 450] width 44 height 44
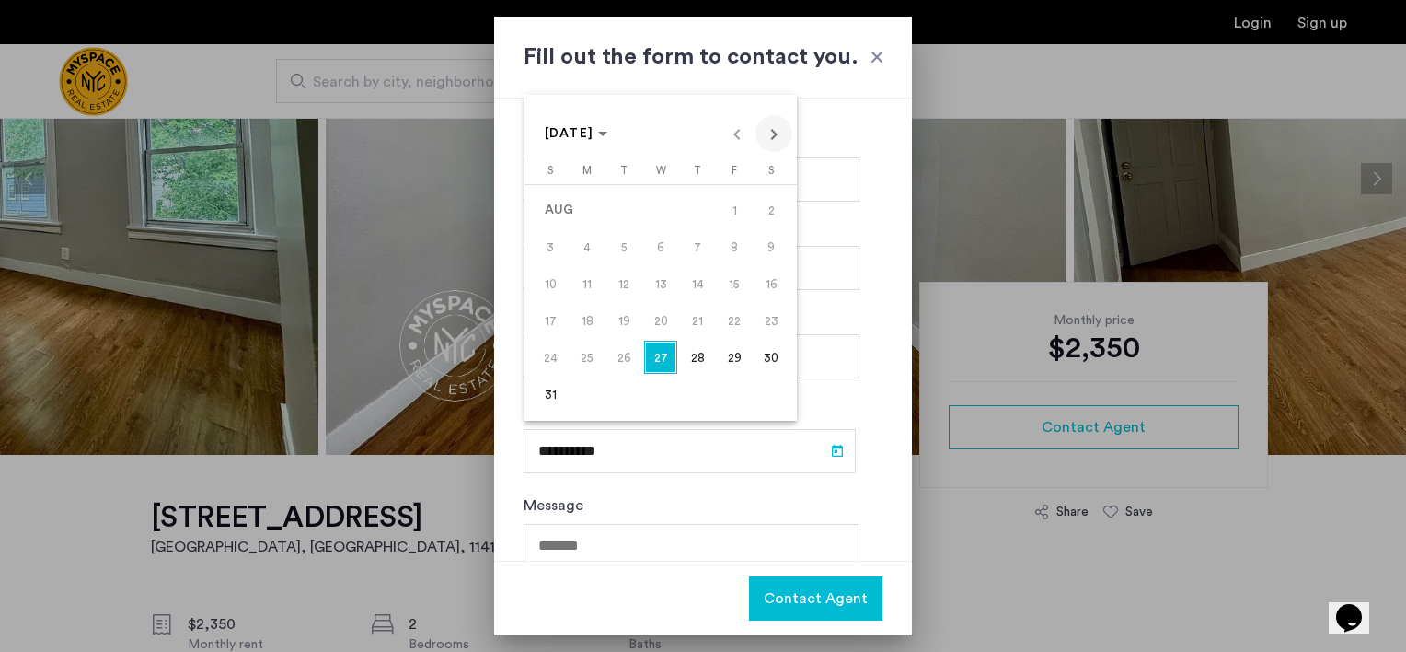
click at [769, 140] on span "Next month" at bounding box center [774, 133] width 37 height 37
click at [659, 204] on span "1" at bounding box center [660, 209] width 33 height 33
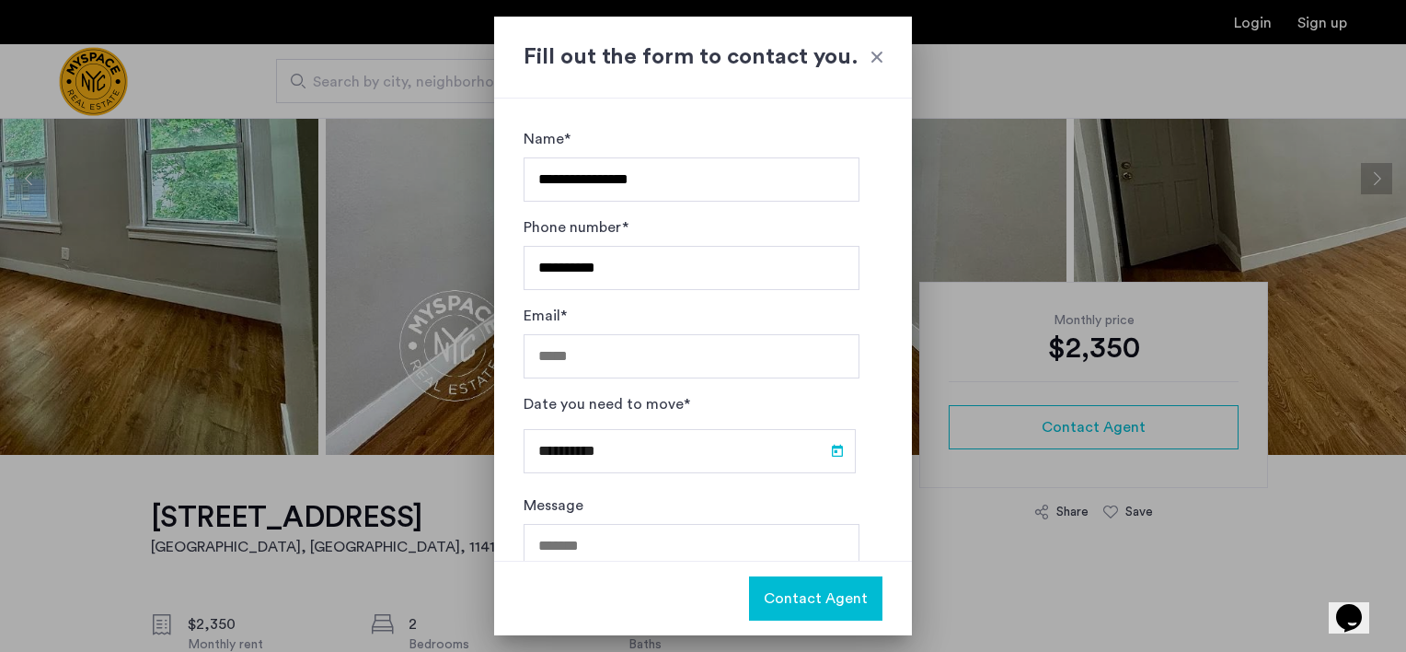
type input "**********"
click at [578, 364] on input "Email*" at bounding box center [692, 356] width 336 height 44
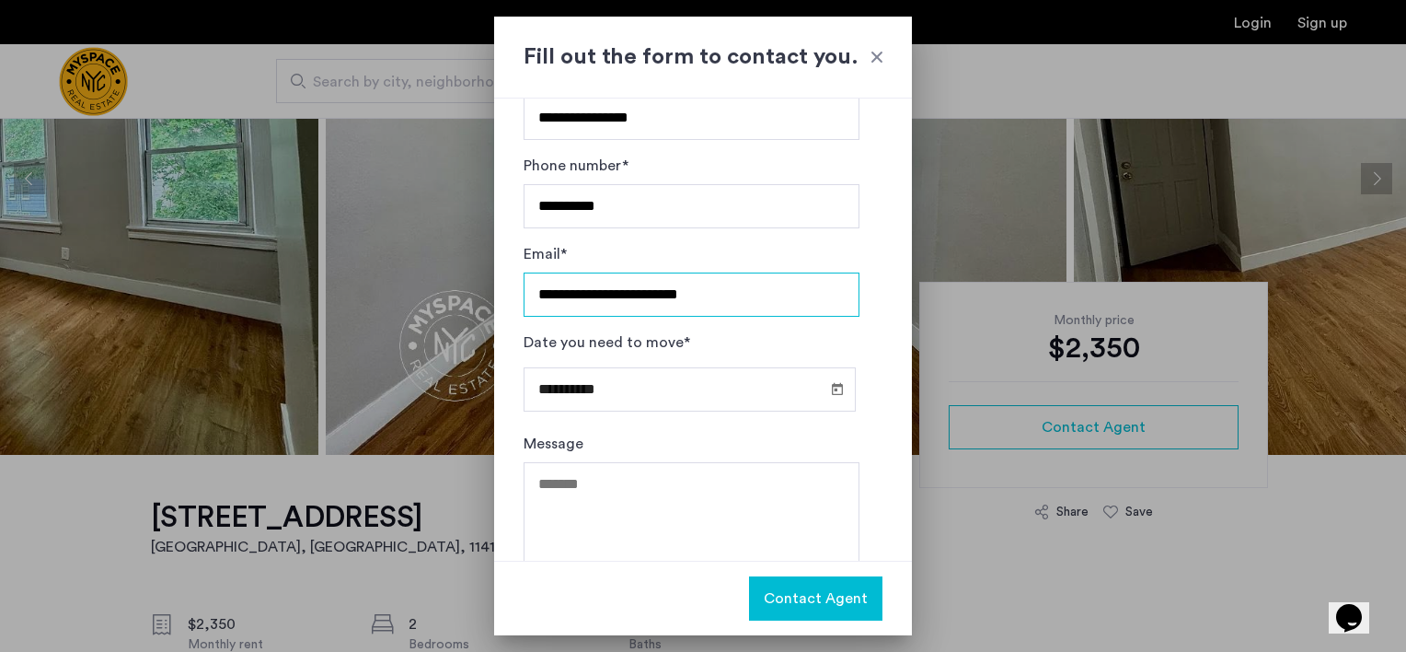
scroll to position [92, 0]
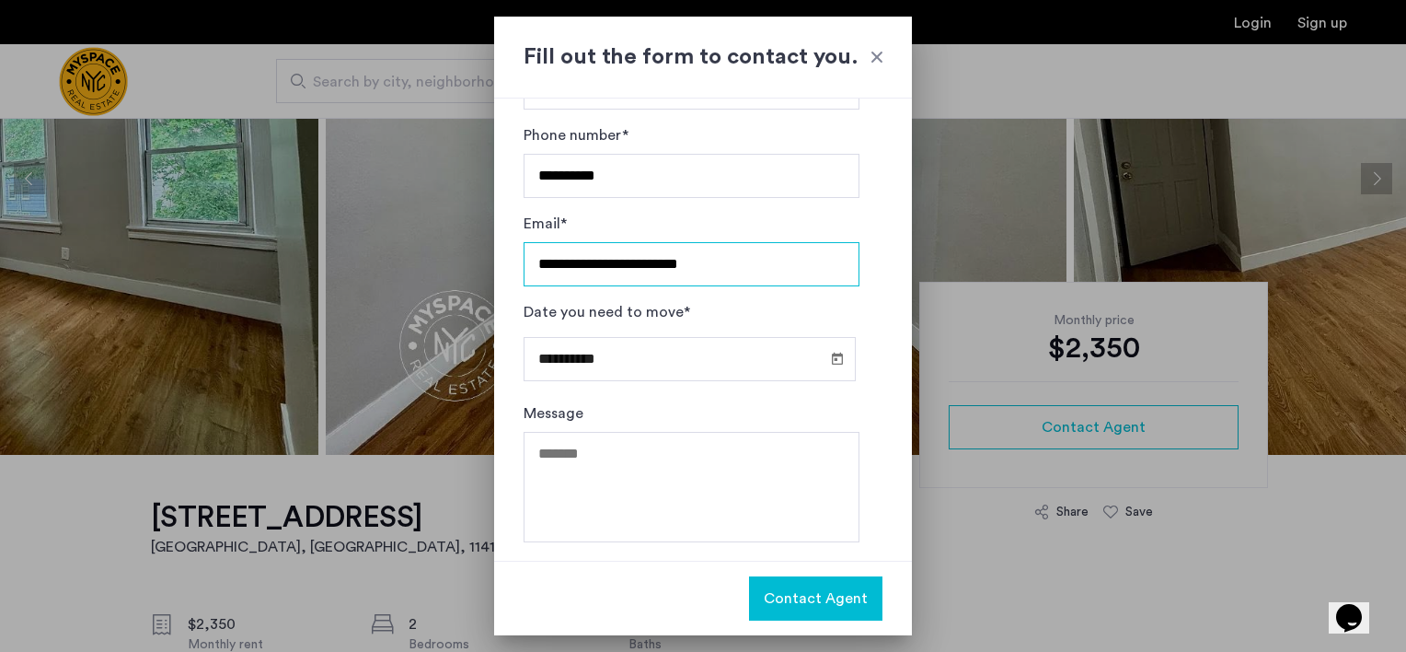
type input "**********"
click at [797, 603] on span "Contact Agent" at bounding box center [816, 598] width 104 height 22
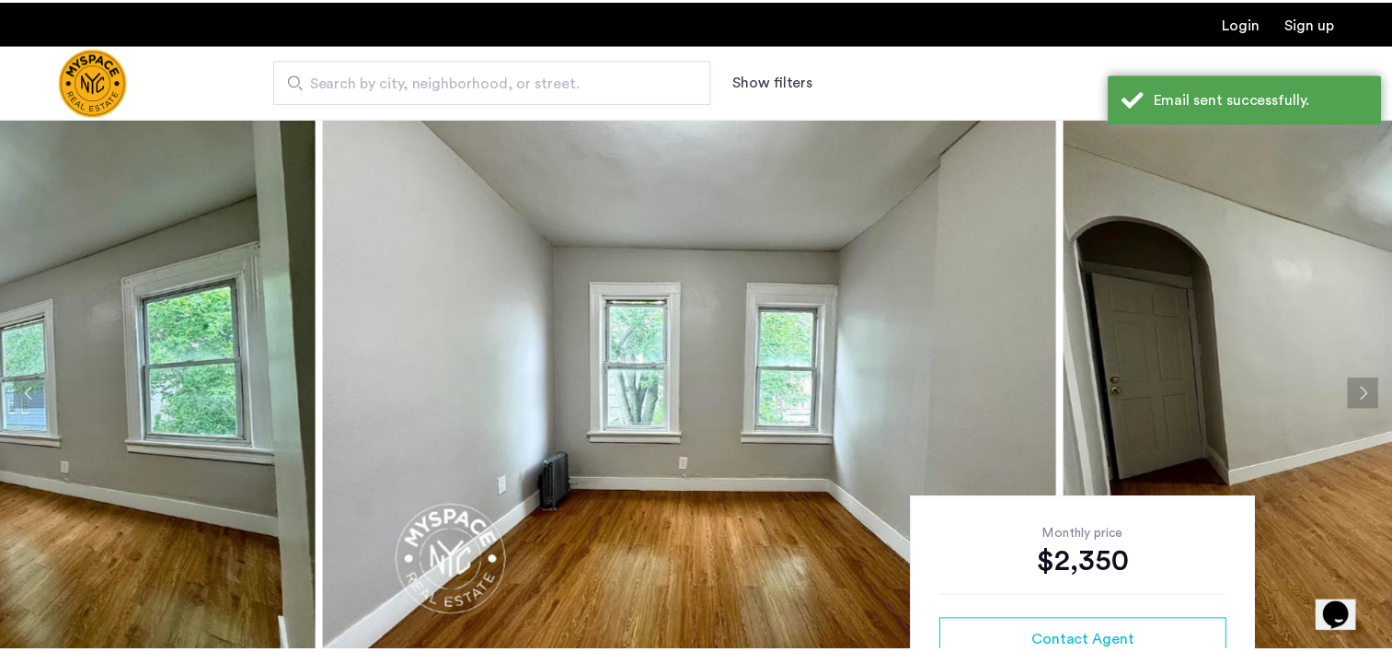
scroll to position [214, 0]
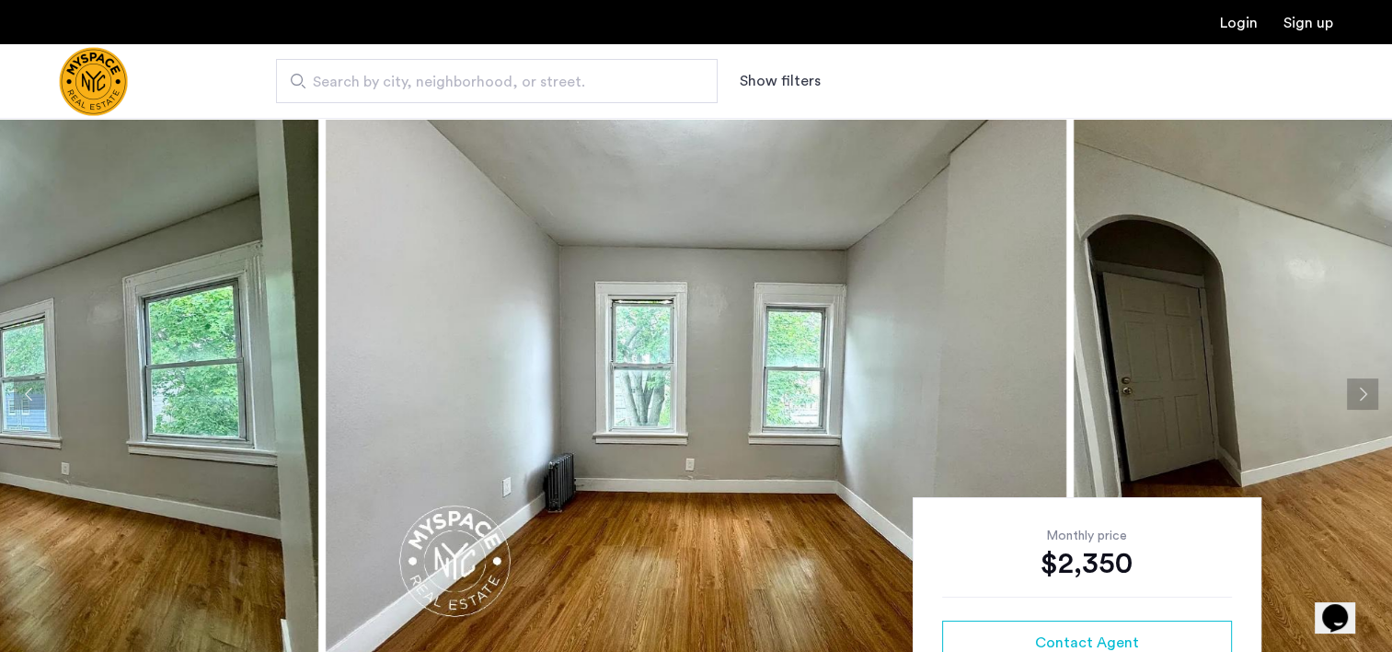
click at [1373, 388] on button "Next apartment" at bounding box center [1362, 393] width 31 height 31
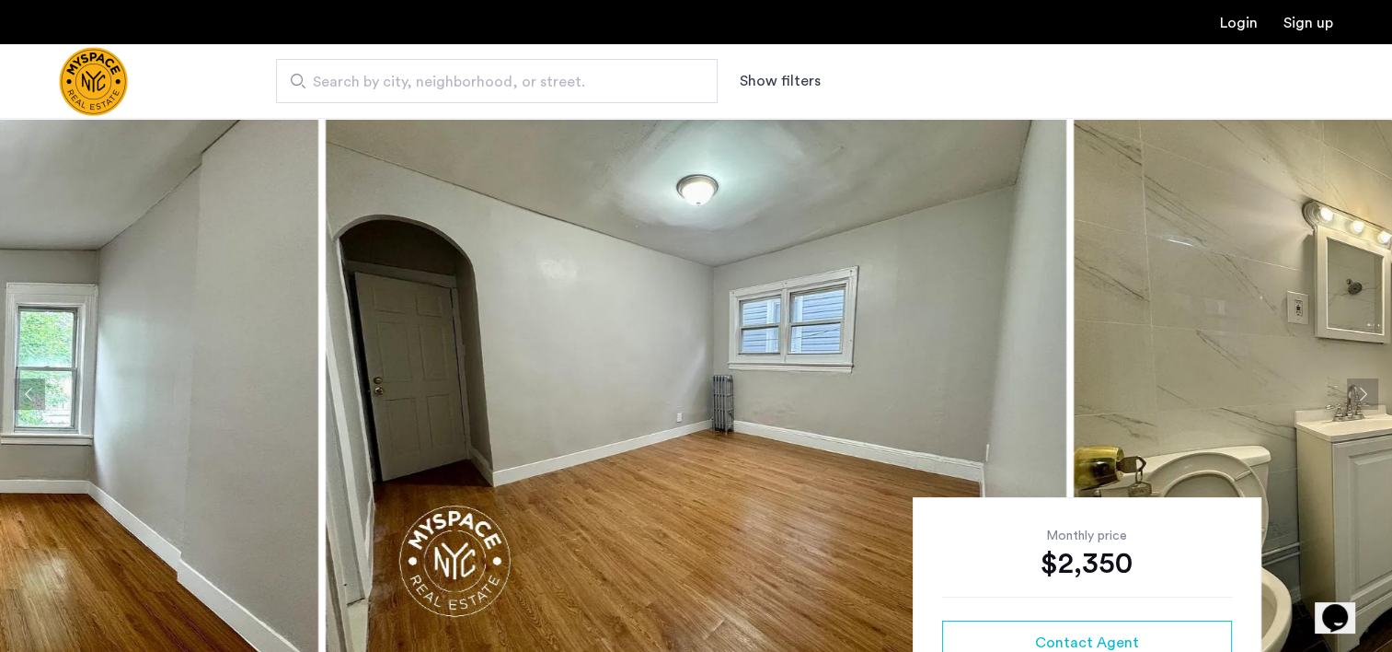
click at [1369, 390] on button "Next apartment" at bounding box center [1362, 393] width 31 height 31
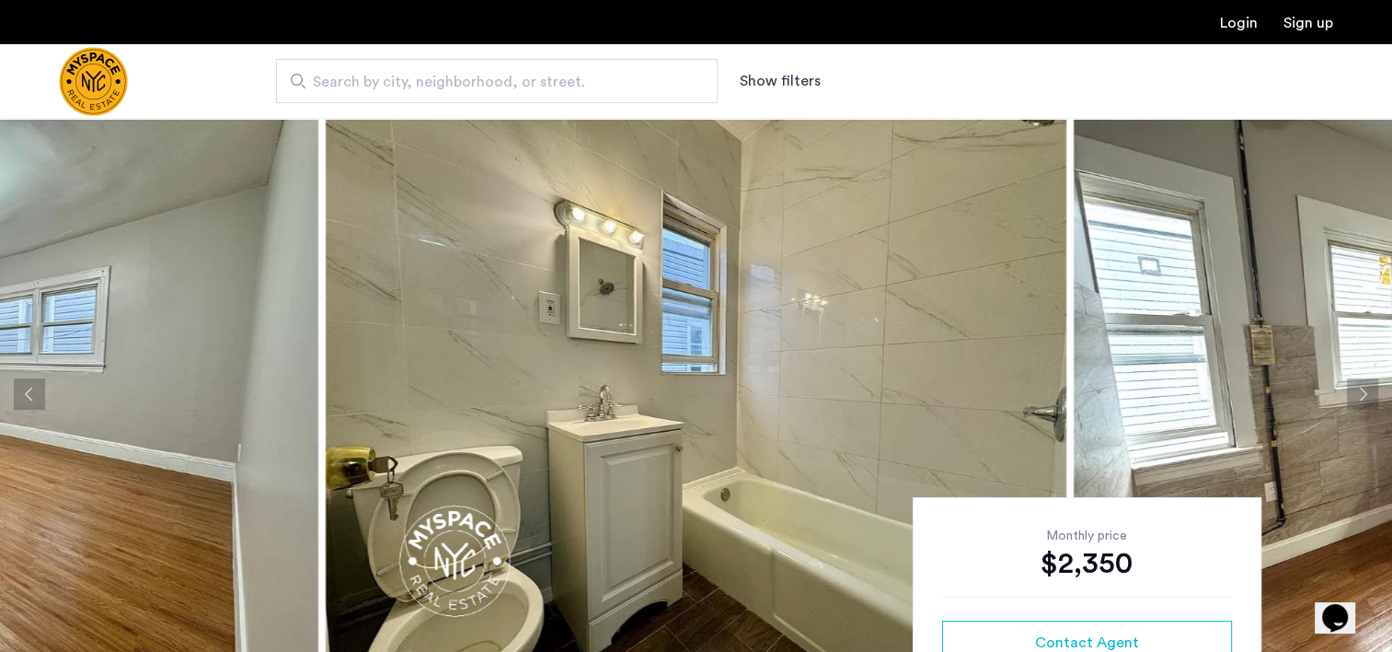
click at [1369, 390] on button "Next apartment" at bounding box center [1362, 393] width 31 height 31
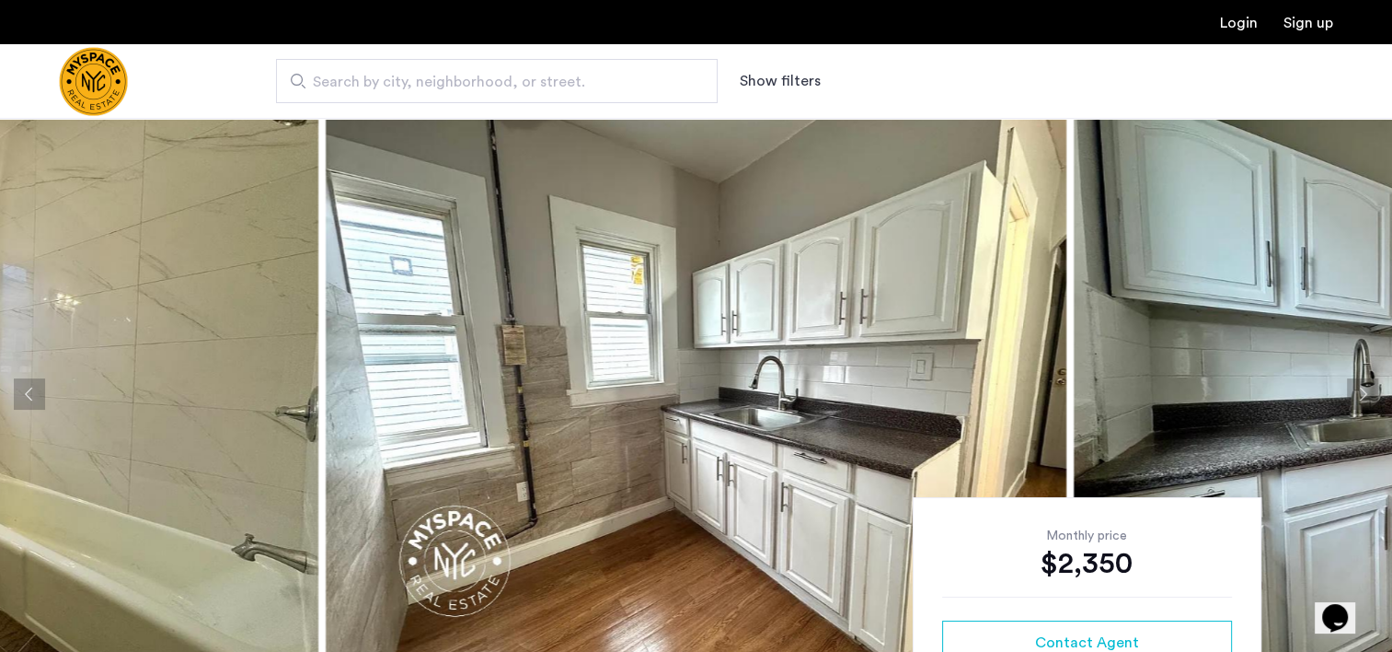
click at [1369, 390] on button "Next apartment" at bounding box center [1362, 393] width 31 height 31
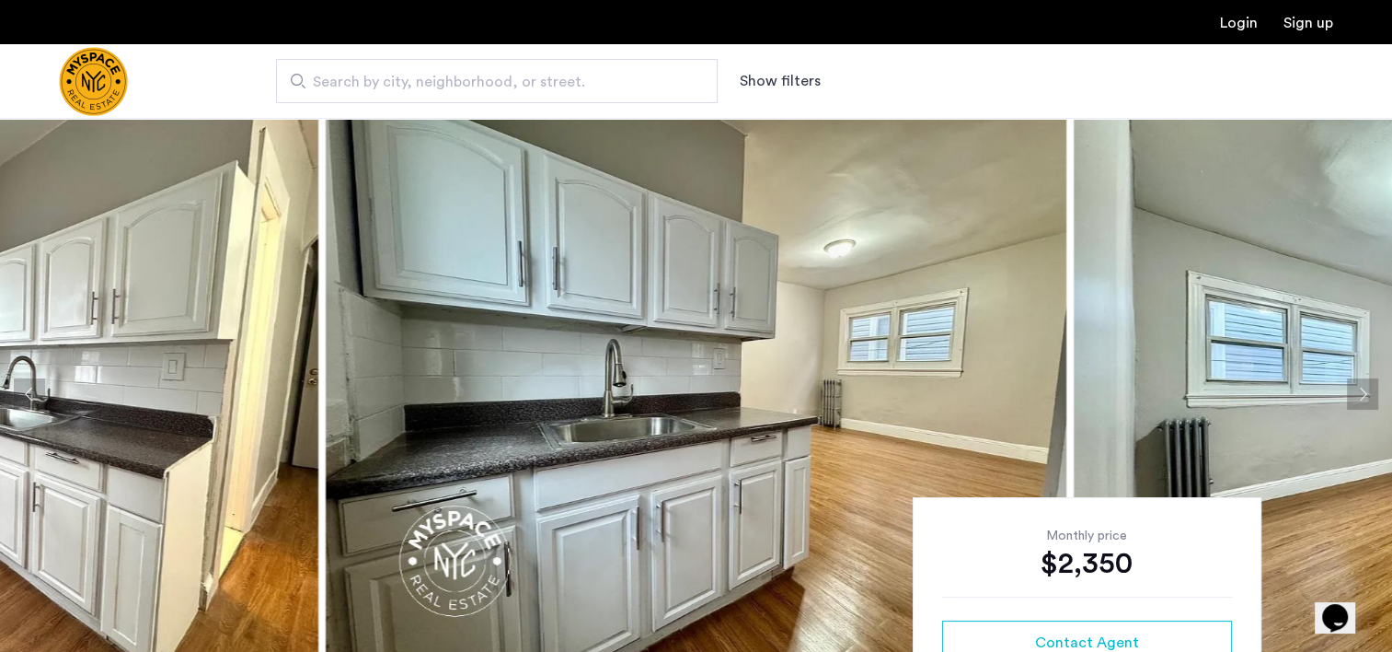
click at [1369, 390] on button "Next apartment" at bounding box center [1362, 393] width 31 height 31
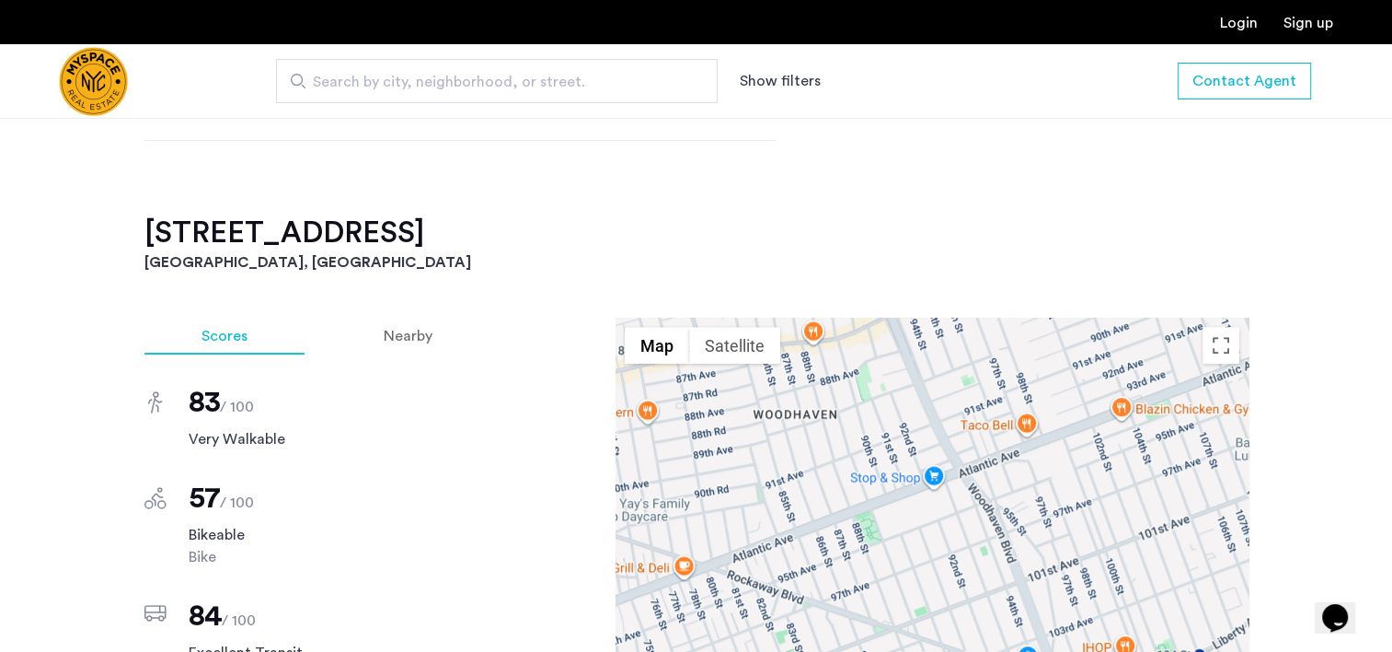
scroll to position [859, 0]
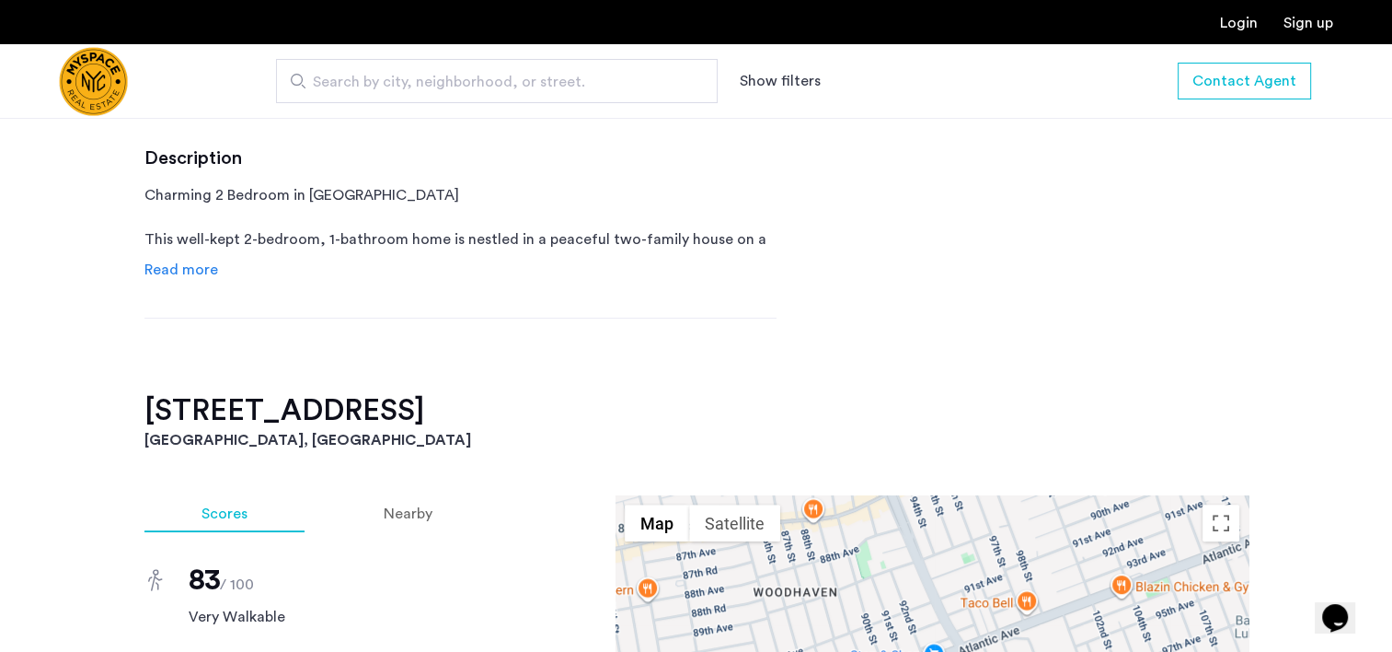
click at [153, 266] on span "Read more" at bounding box center [181, 269] width 74 height 15
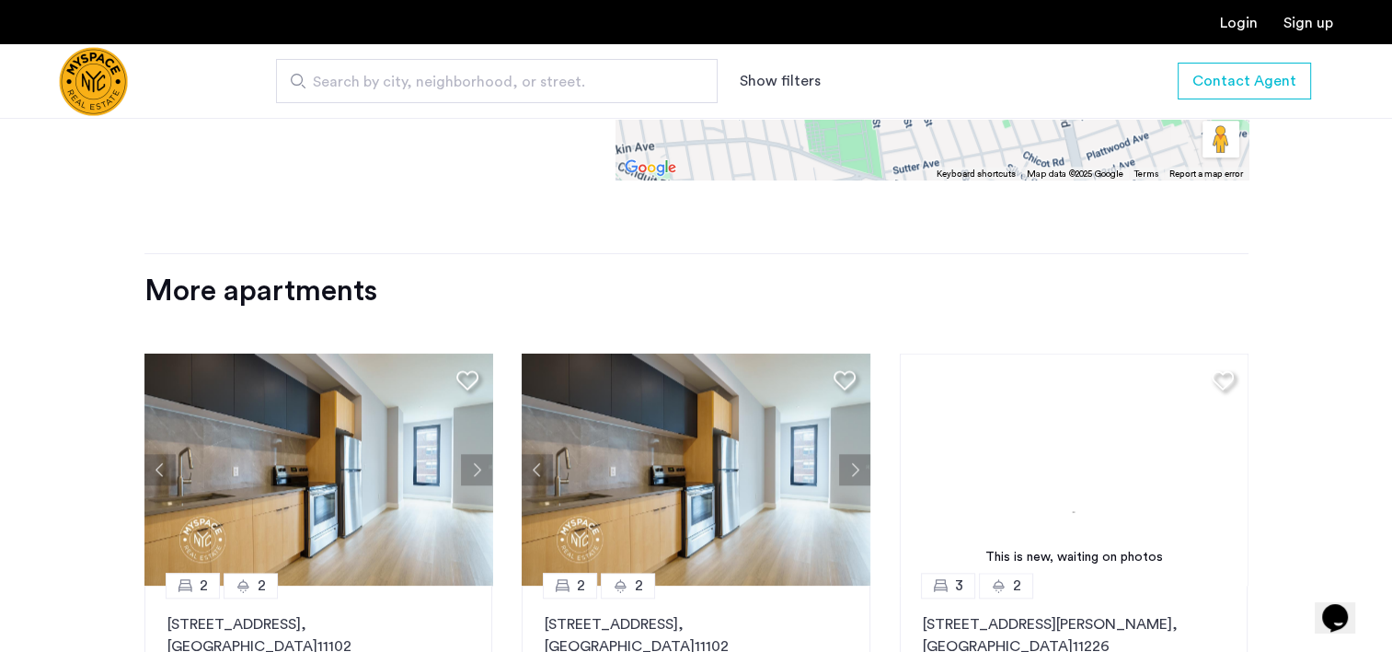
scroll to position [2147, 0]
